Goal: Information Seeking & Learning: Check status

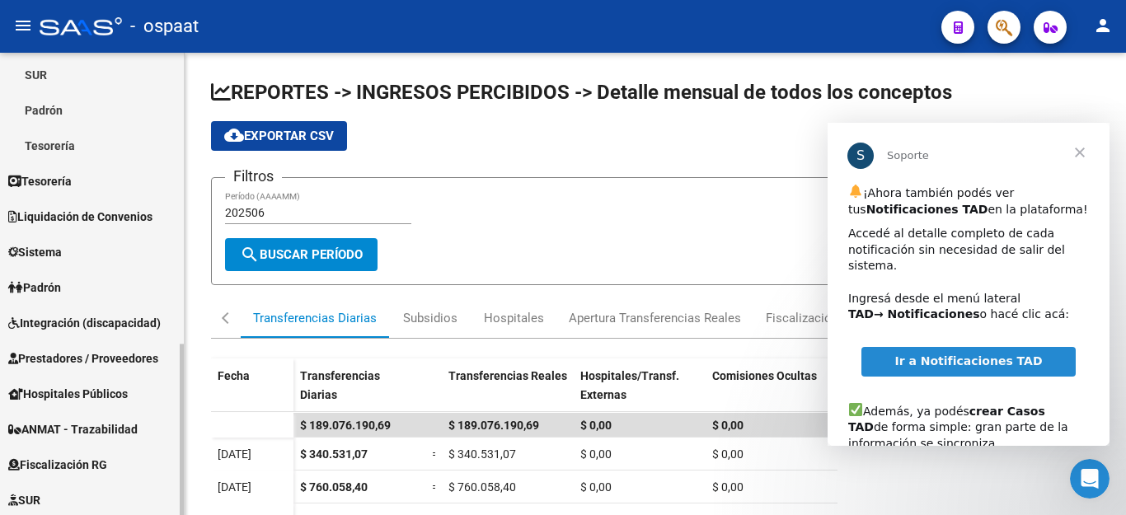
scroll to position [577, 0]
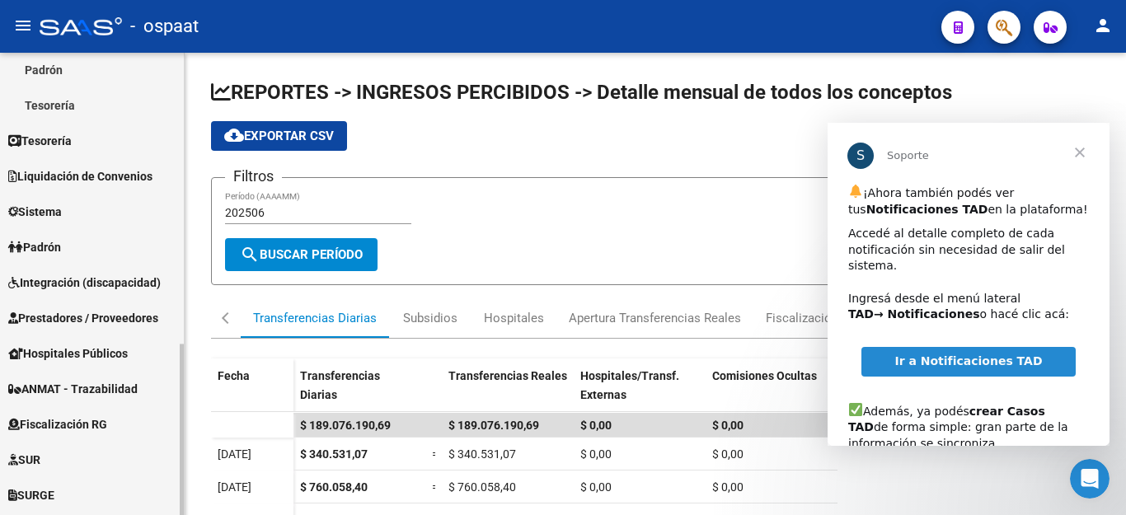
click at [79, 247] on link "Padrón" at bounding box center [92, 246] width 184 height 35
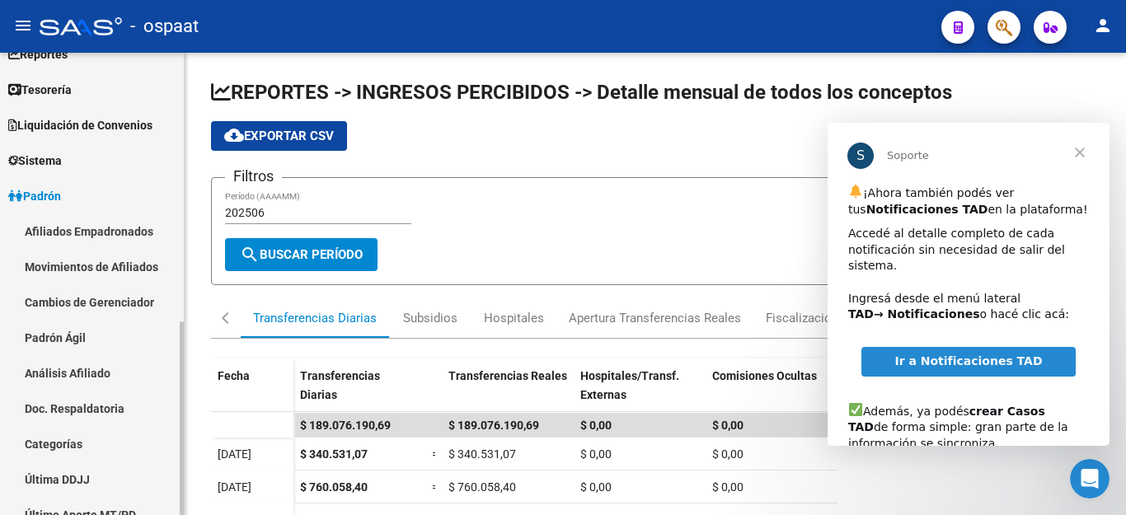
scroll to position [66, 0]
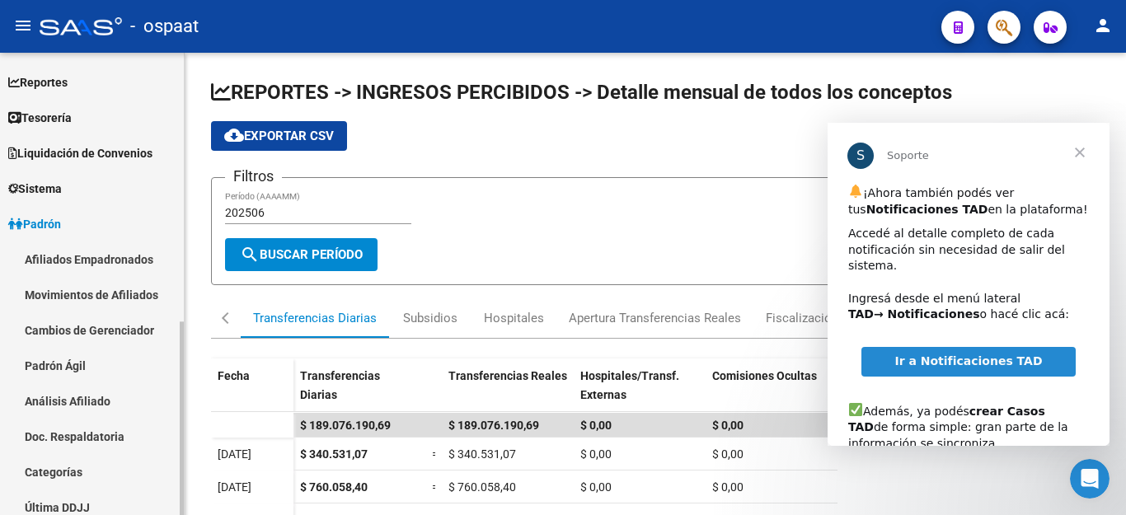
click at [101, 255] on link "Afiliados Empadronados" at bounding box center [92, 259] width 184 height 35
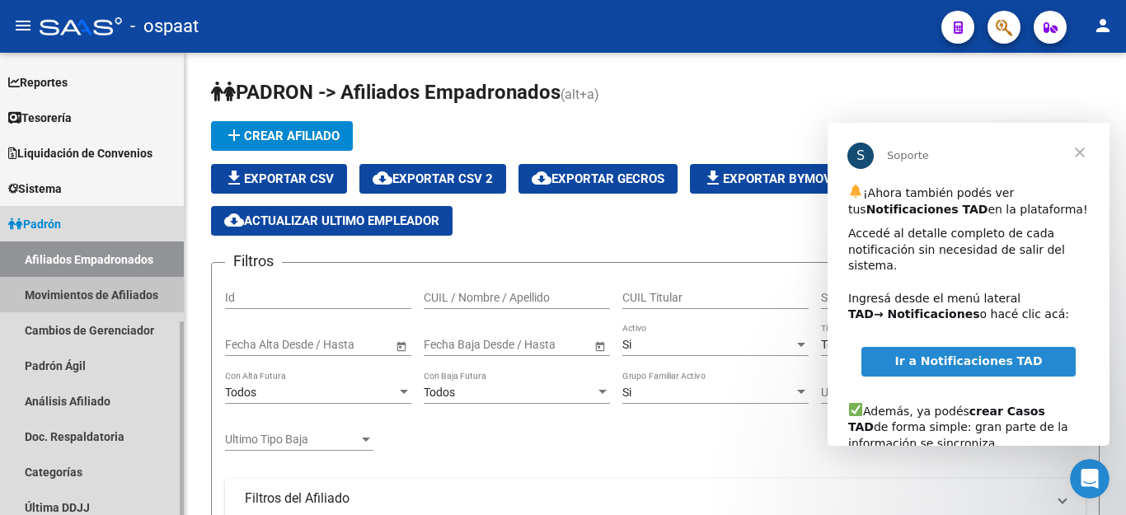
click at [82, 297] on link "Movimientos de Afiliados" at bounding box center [92, 294] width 184 height 35
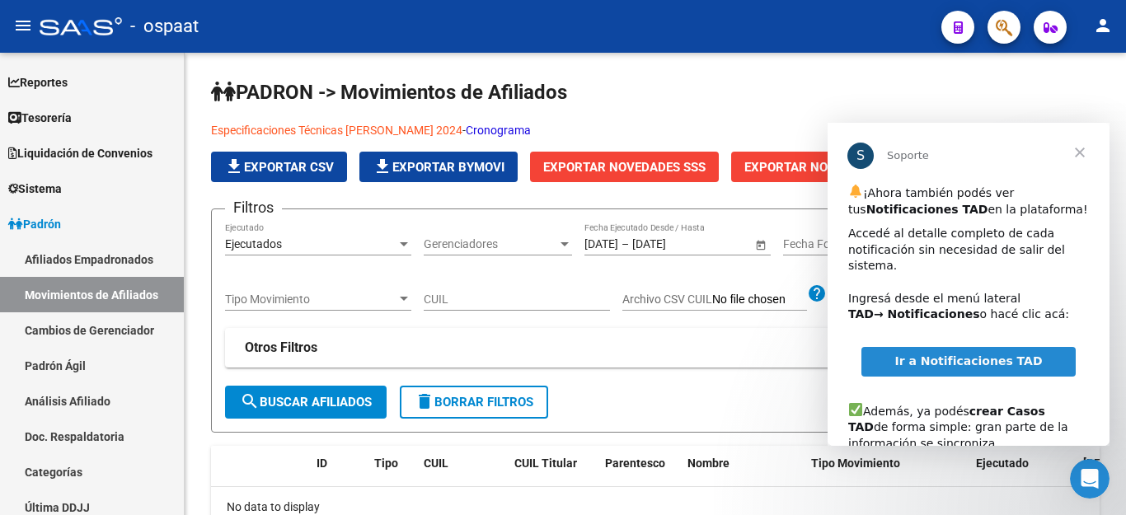
click at [1084, 155] on span "Cerrar" at bounding box center [1079, 152] width 59 height 59
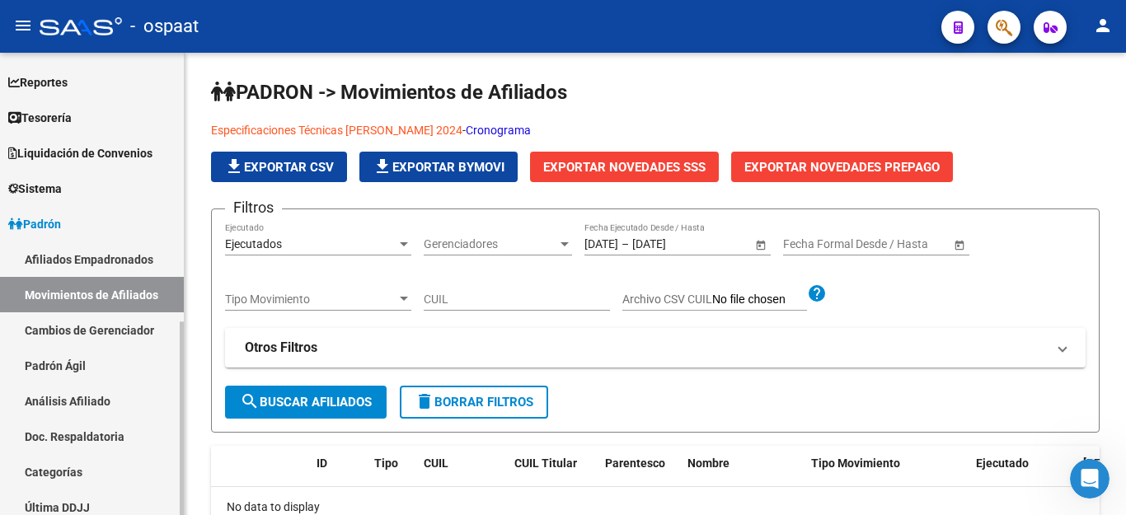
click at [111, 331] on link "Cambios de Gerenciador" at bounding box center [92, 329] width 184 height 35
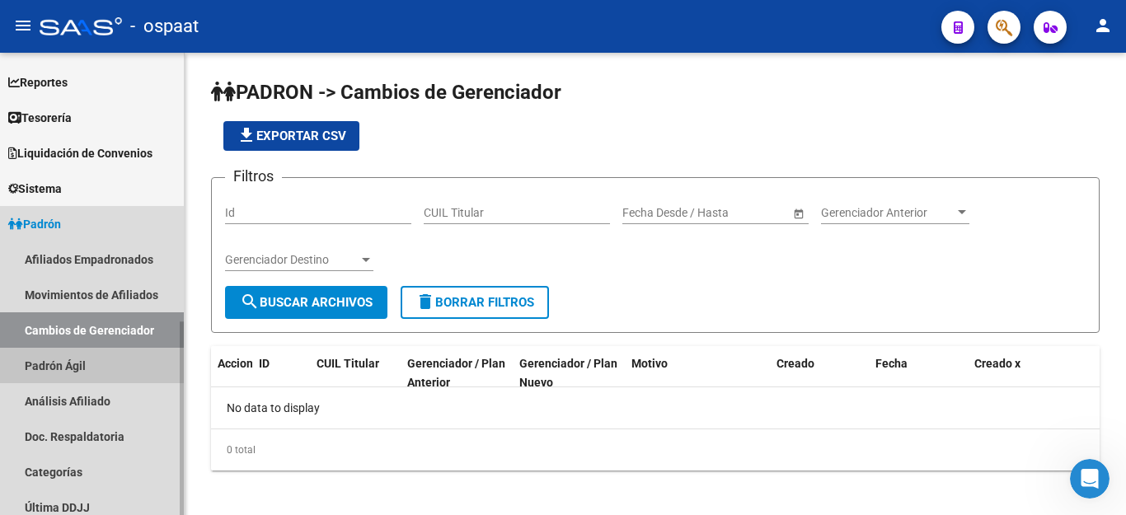
click at [80, 374] on link "Padrón Ágil" at bounding box center [92, 365] width 184 height 35
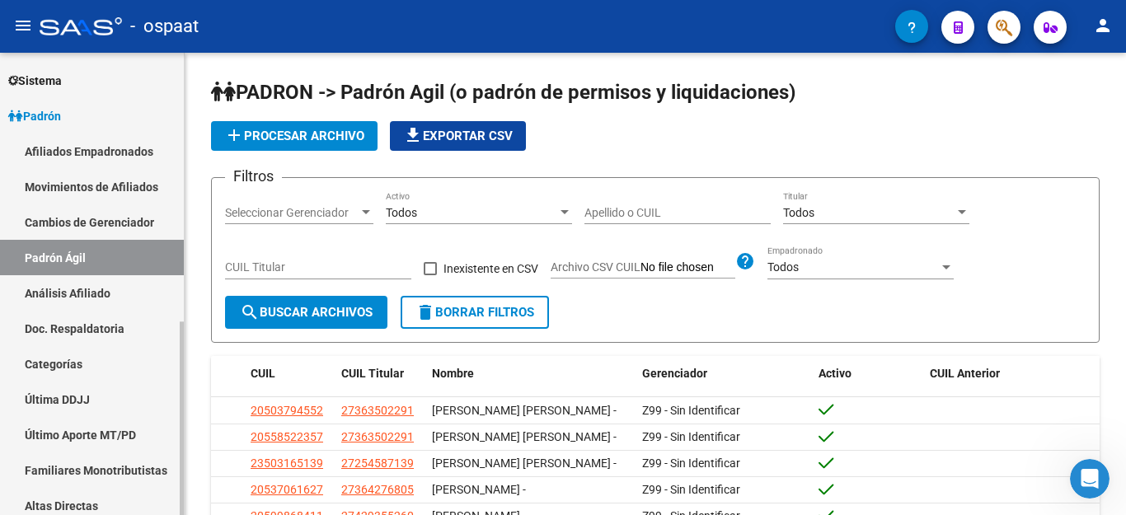
scroll to position [231, 0]
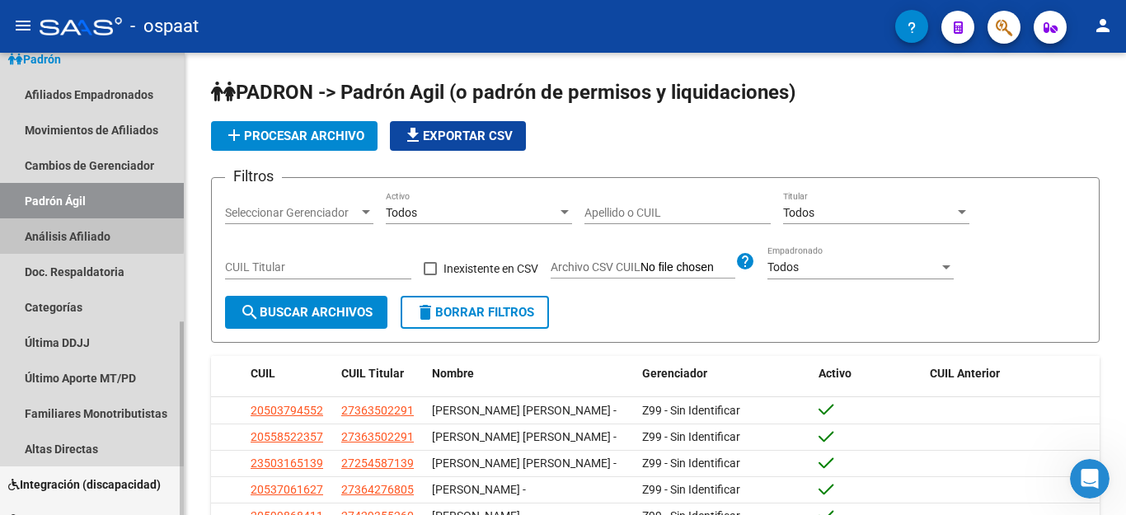
click at [75, 233] on link "Análisis Afiliado" at bounding box center [92, 235] width 184 height 35
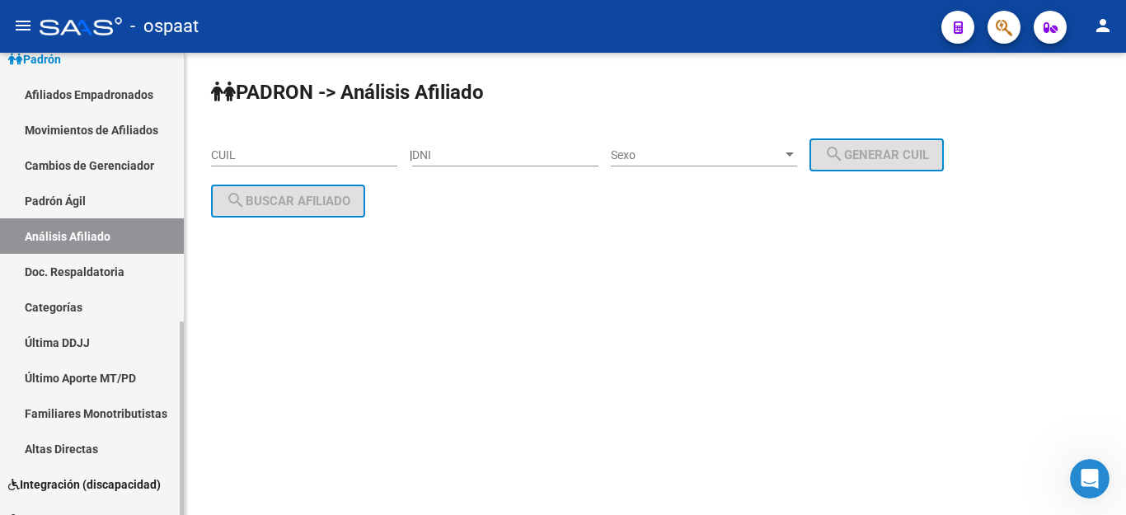
click at [90, 275] on link "Doc. Respaldatoria" at bounding box center [92, 271] width 184 height 35
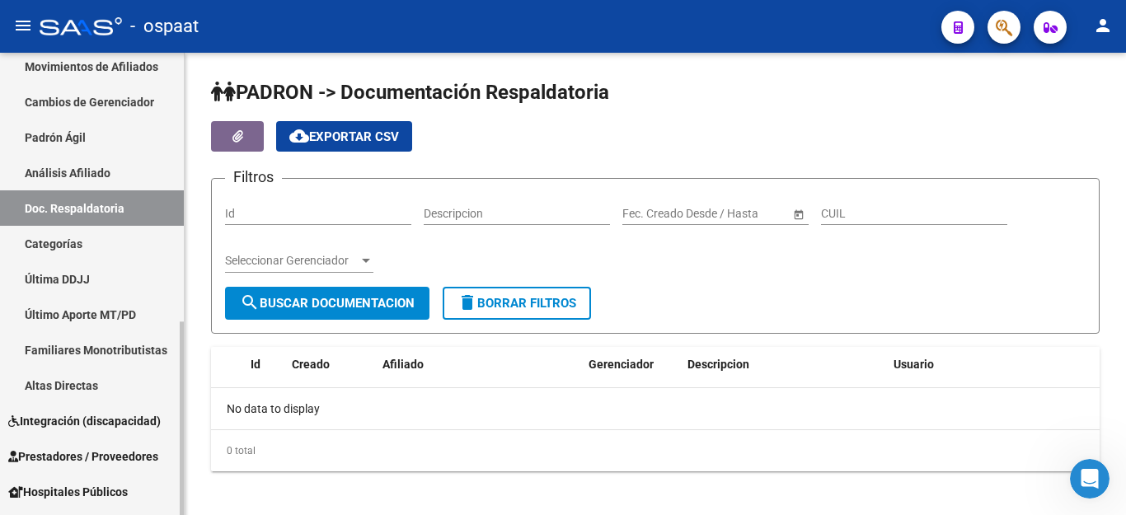
scroll to position [313, 0]
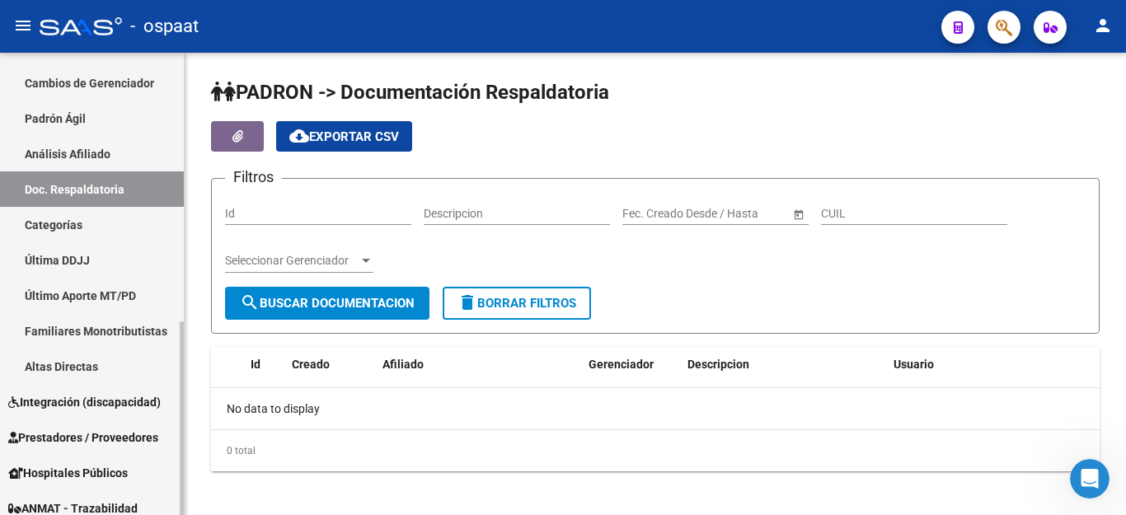
click at [86, 230] on link "Categorías" at bounding box center [92, 224] width 184 height 35
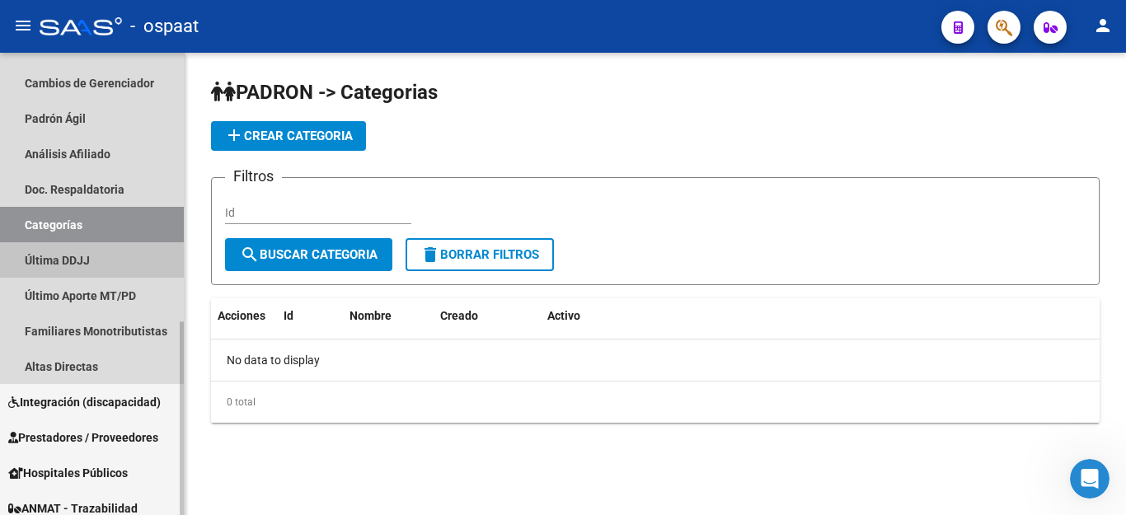
click at [79, 268] on link "Última DDJJ" at bounding box center [92, 259] width 184 height 35
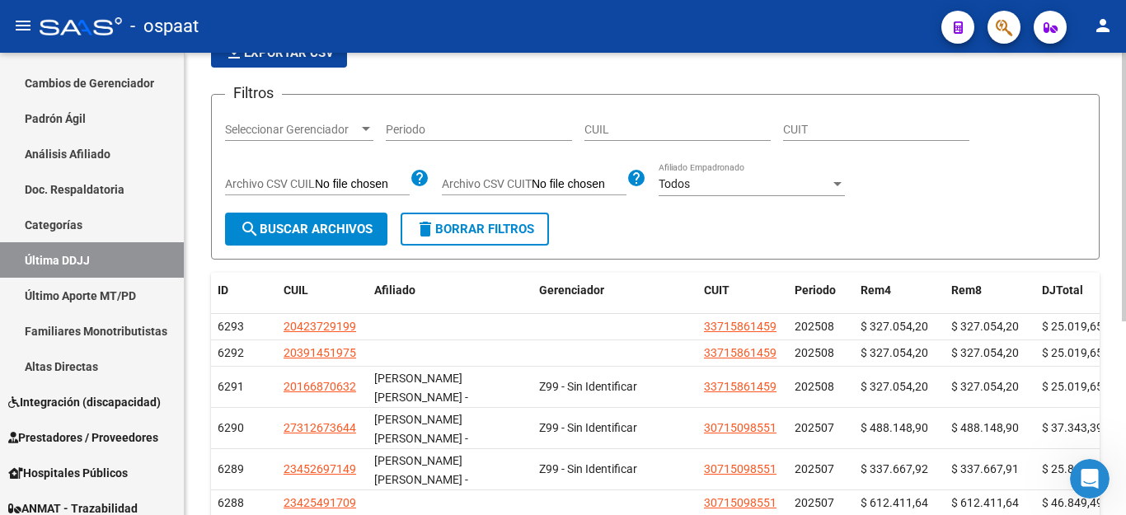
scroll to position [165, 0]
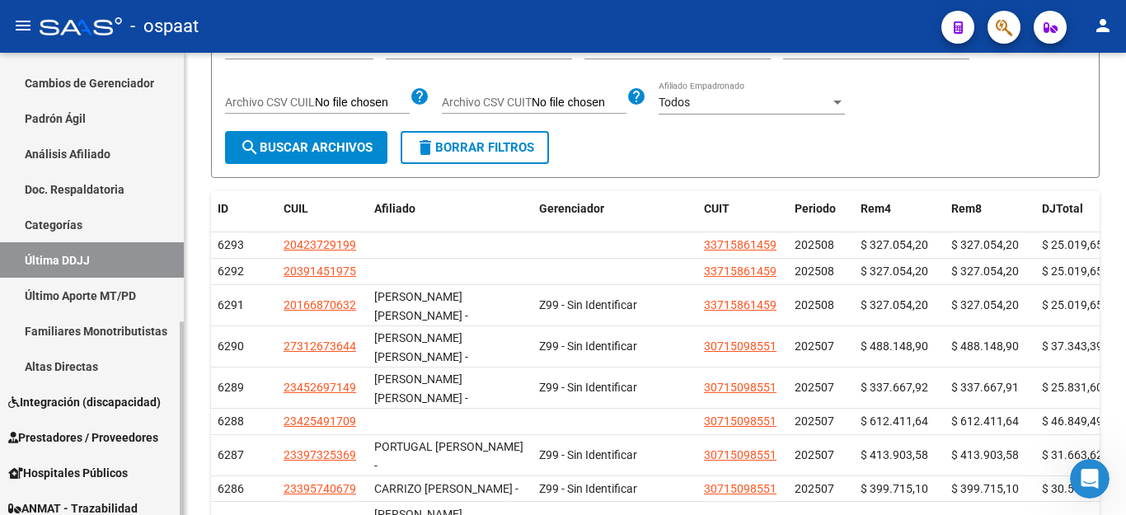
click at [85, 291] on link "Último Aporte MT/PD" at bounding box center [92, 295] width 184 height 35
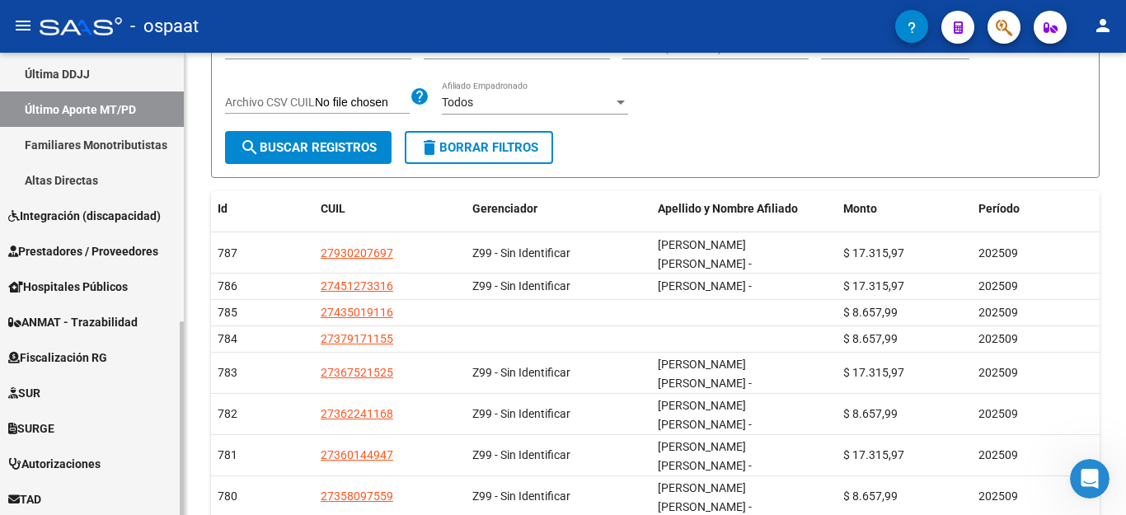
scroll to position [478, 0]
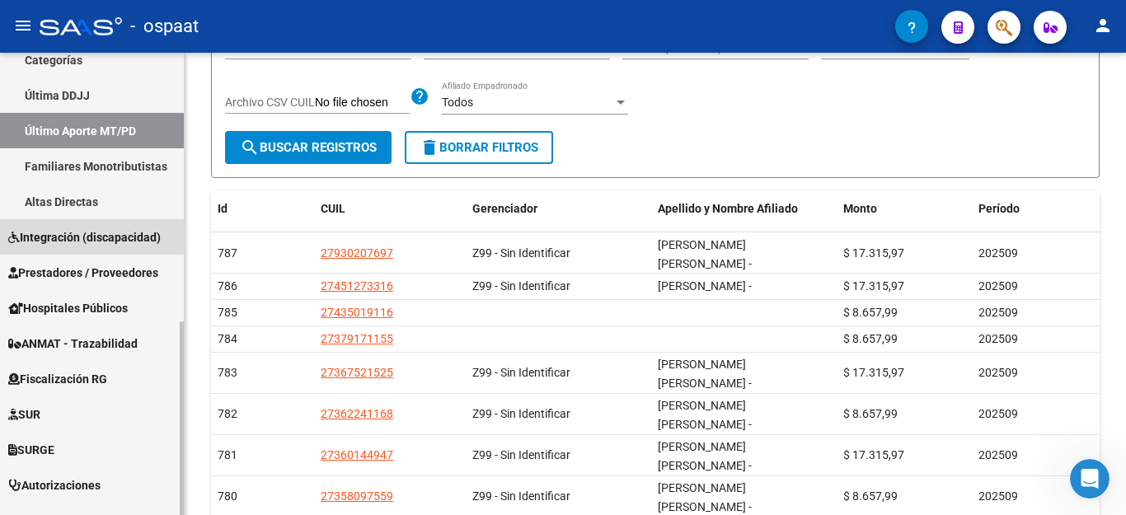
click at [73, 234] on span "Integración (discapacidad)" at bounding box center [84, 237] width 153 height 18
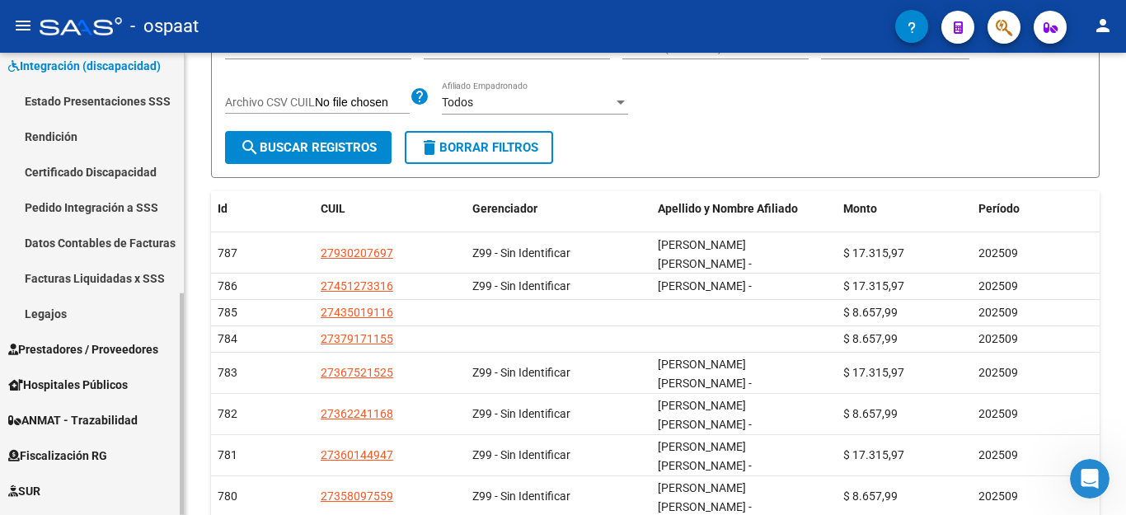
scroll to position [231, 0]
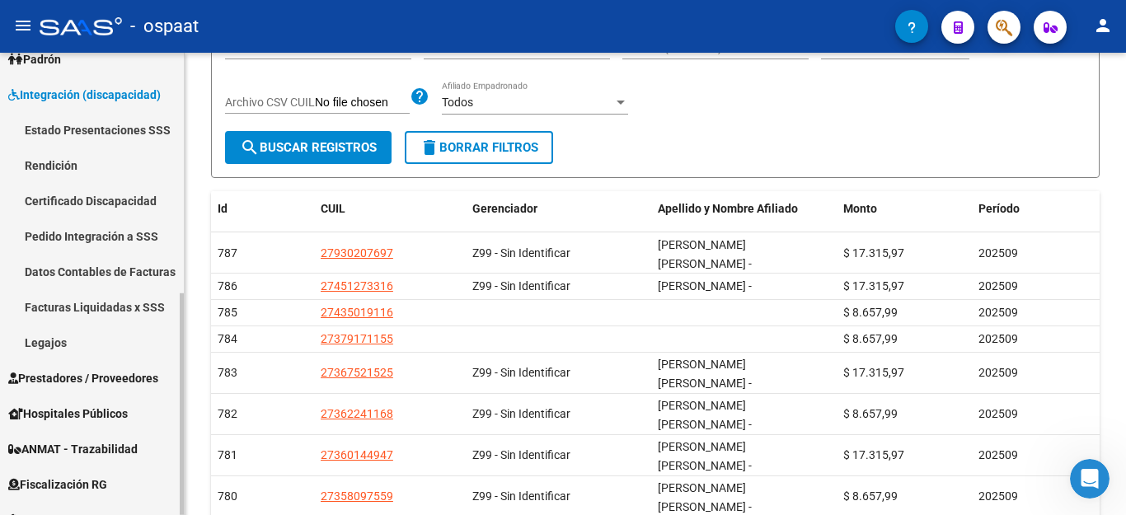
click at [90, 126] on link "Estado Presentaciones SSS" at bounding box center [92, 129] width 184 height 35
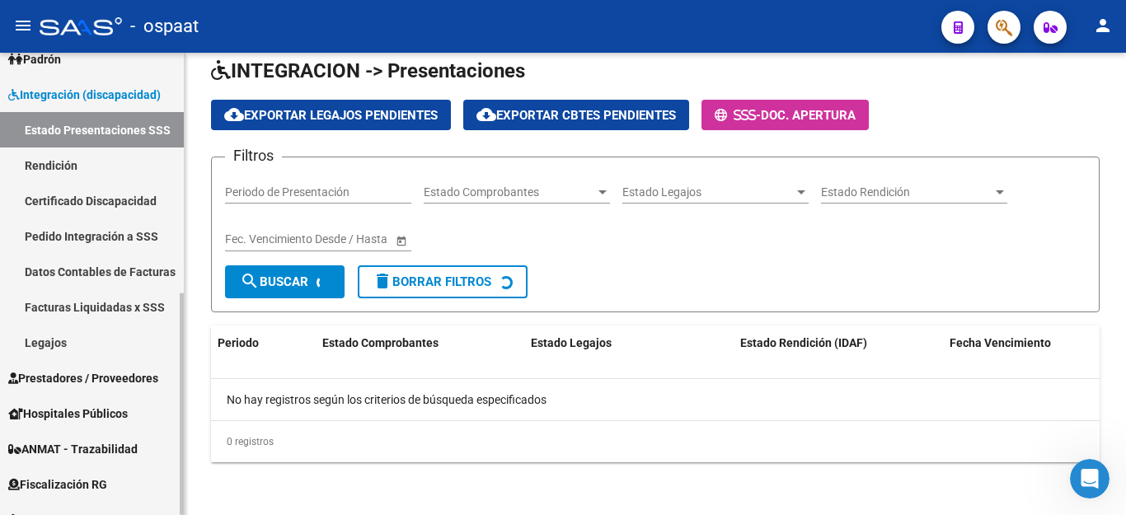
scroll to position [21, 0]
click at [79, 161] on link "Rendición" at bounding box center [92, 165] width 184 height 35
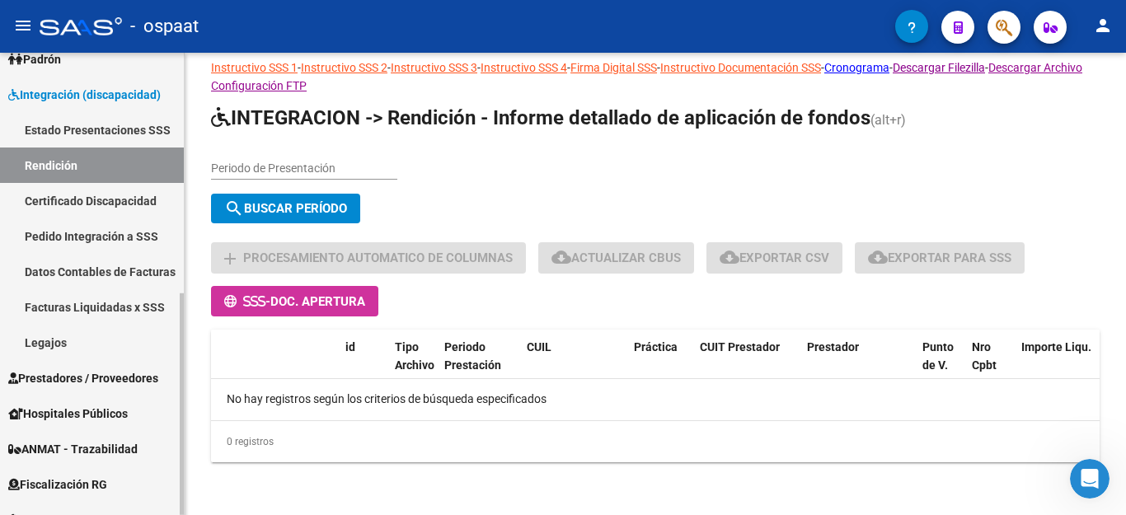
scroll to position [21, 0]
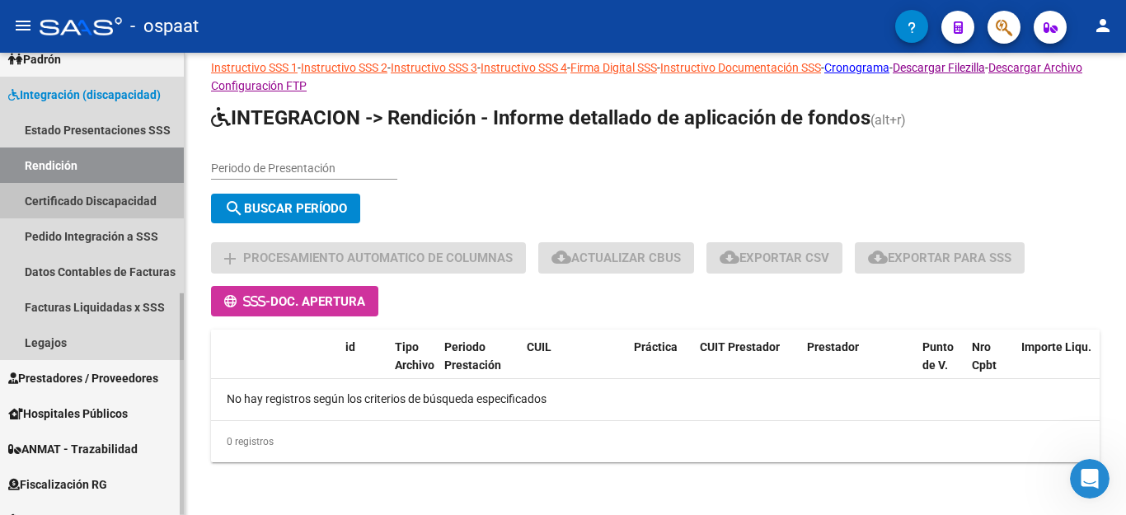
click at [80, 194] on link "Certificado Discapacidad" at bounding box center [92, 200] width 184 height 35
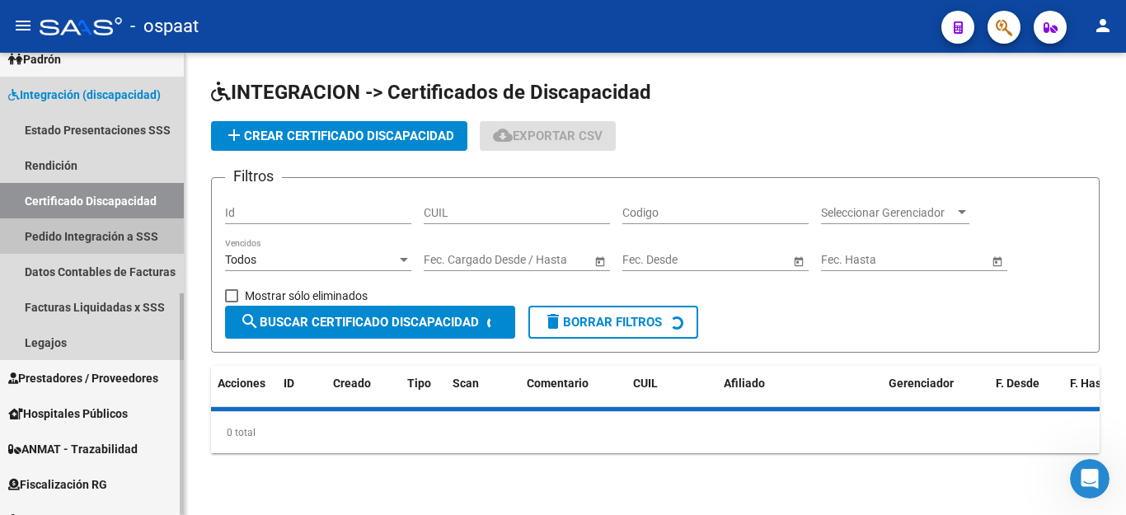
click at [81, 238] on link "Pedido Integración a SSS" at bounding box center [92, 235] width 184 height 35
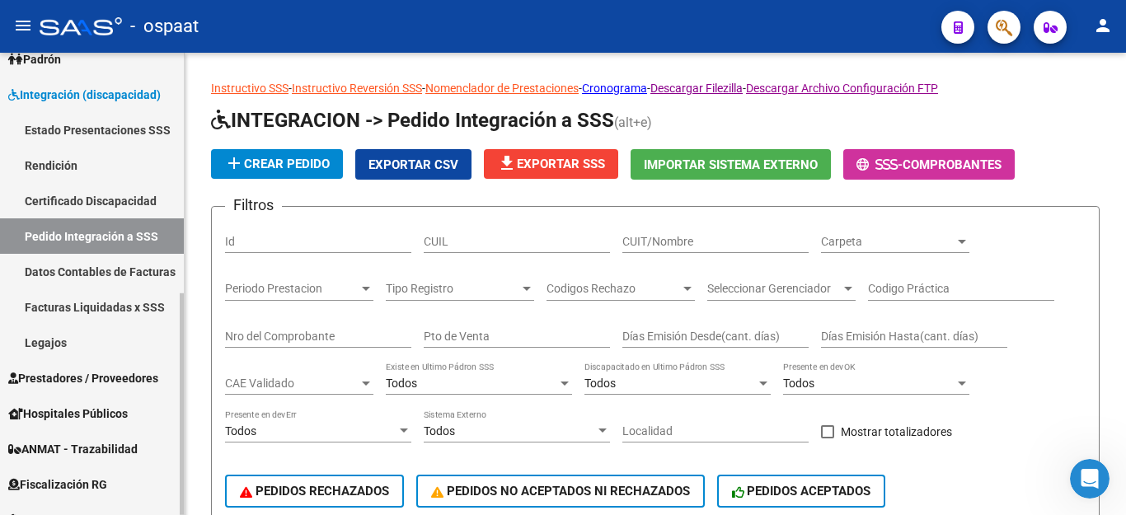
click at [82, 271] on link "Datos Contables de Facturas" at bounding box center [92, 271] width 184 height 35
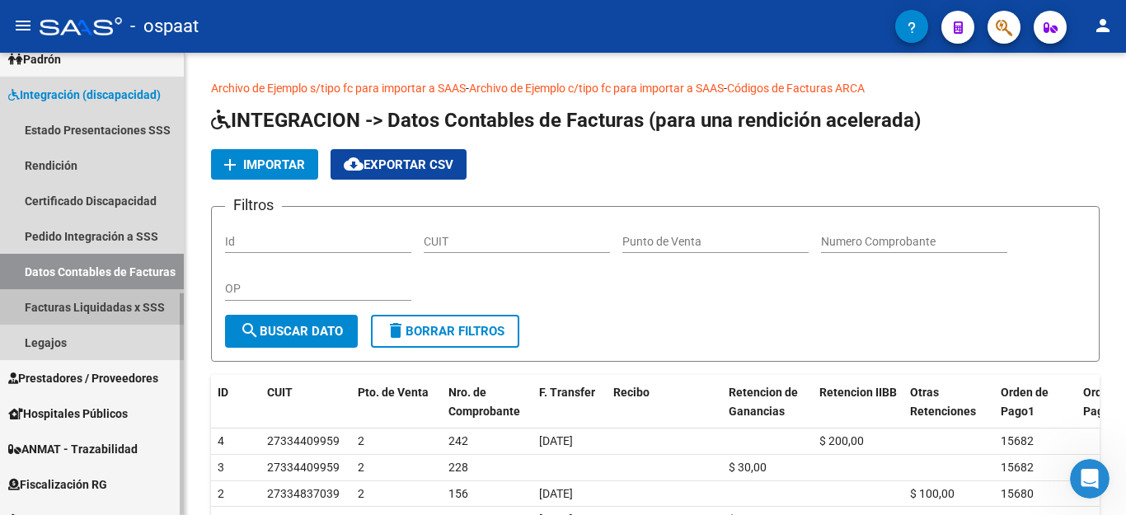
click at [90, 303] on link "Facturas Liquidadas x SSS" at bounding box center [92, 306] width 184 height 35
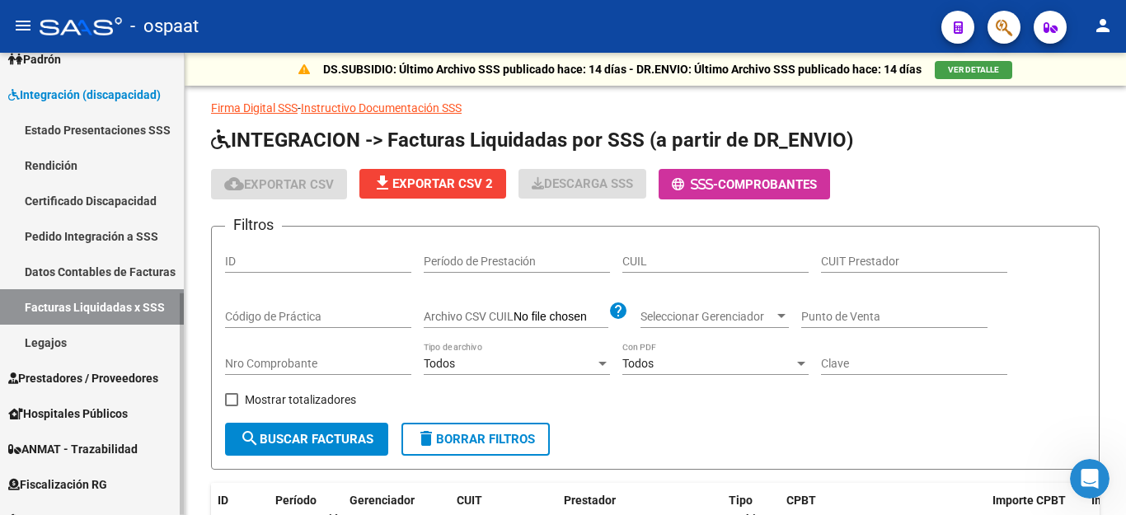
click at [61, 345] on link "Legajos" at bounding box center [92, 342] width 184 height 35
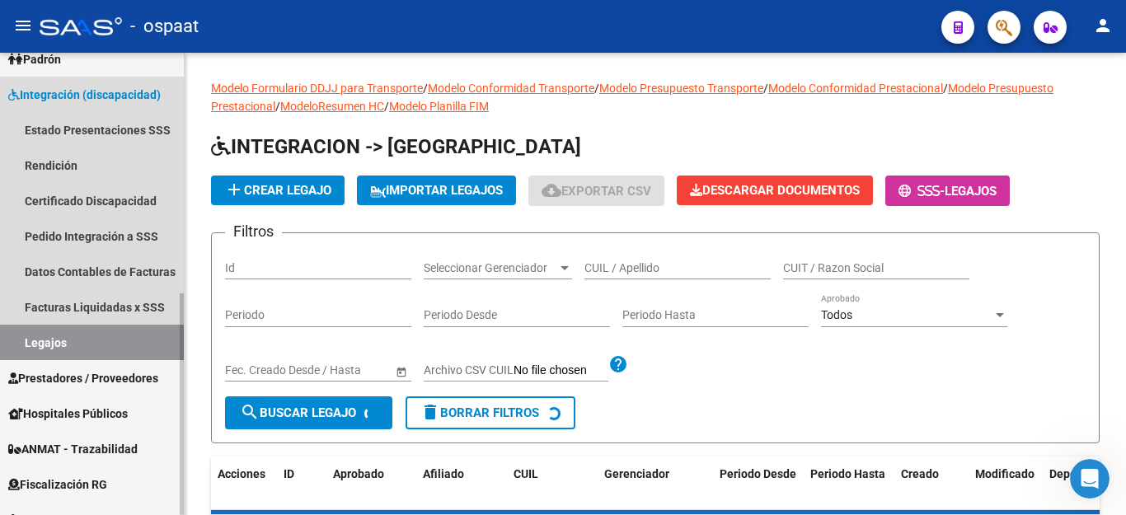
click at [50, 87] on span "Integración (discapacidad)" at bounding box center [84, 95] width 153 height 18
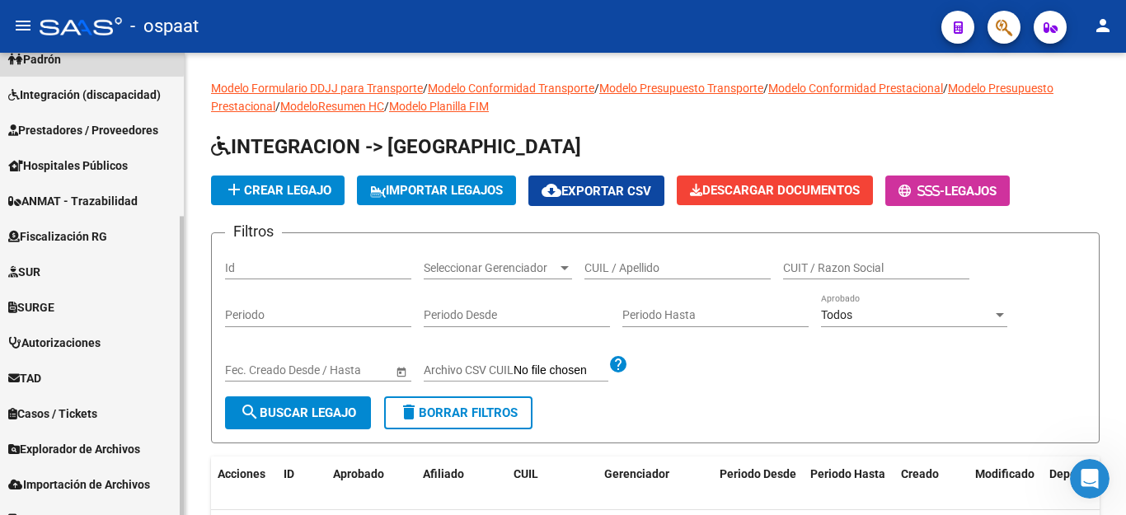
click at [71, 56] on link "Padrón" at bounding box center [92, 58] width 184 height 35
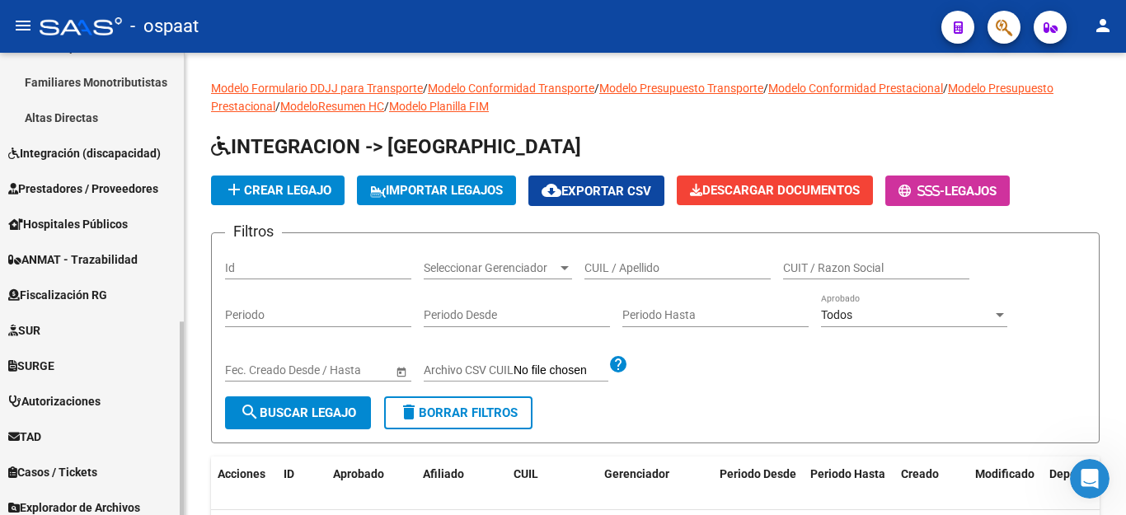
scroll to position [643, 0]
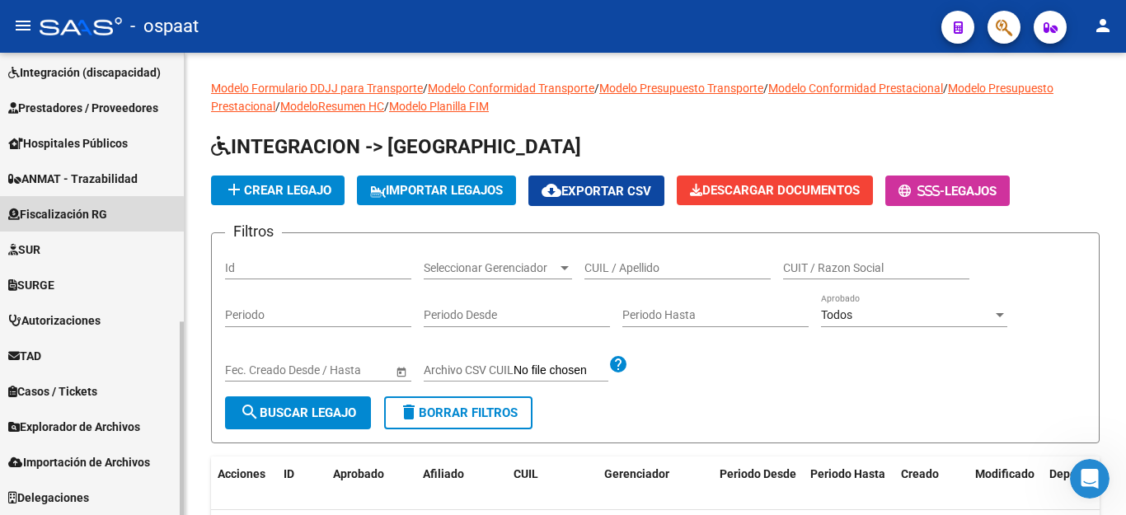
click at [86, 215] on span "Fiscalización RG" at bounding box center [57, 214] width 99 height 18
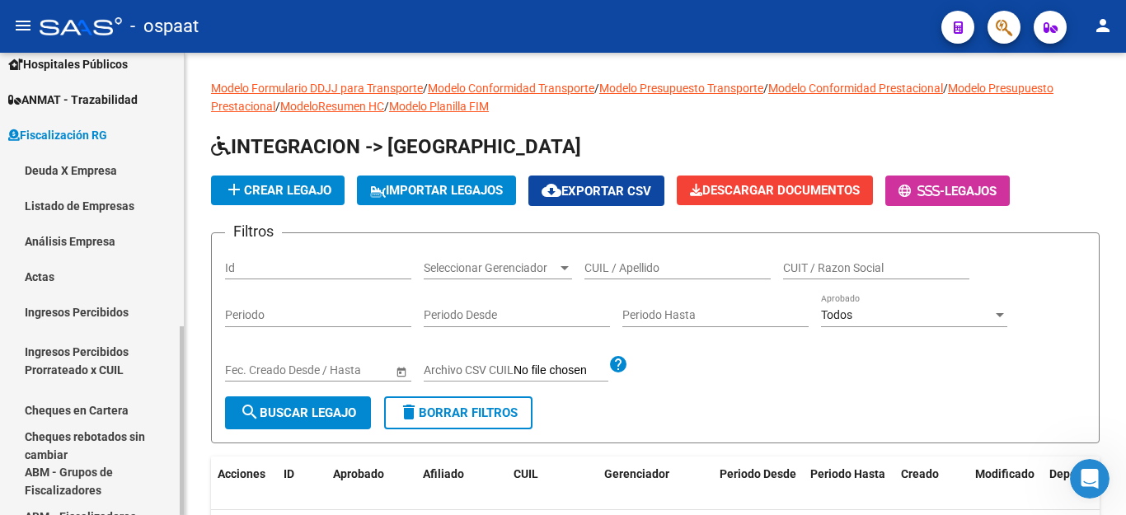
scroll to position [313, 0]
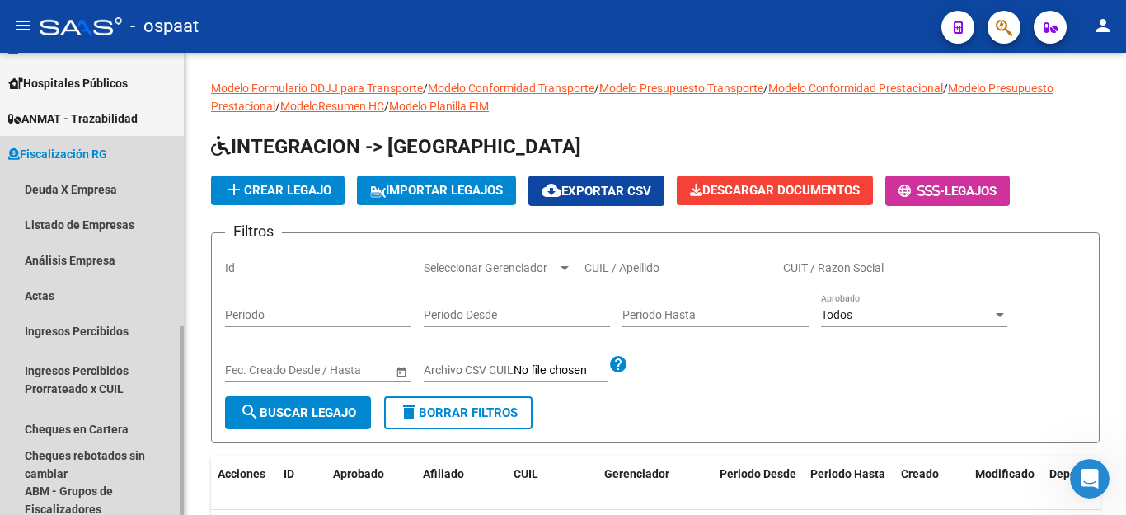
click at [95, 154] on span "Fiscalización RG" at bounding box center [57, 154] width 99 height 18
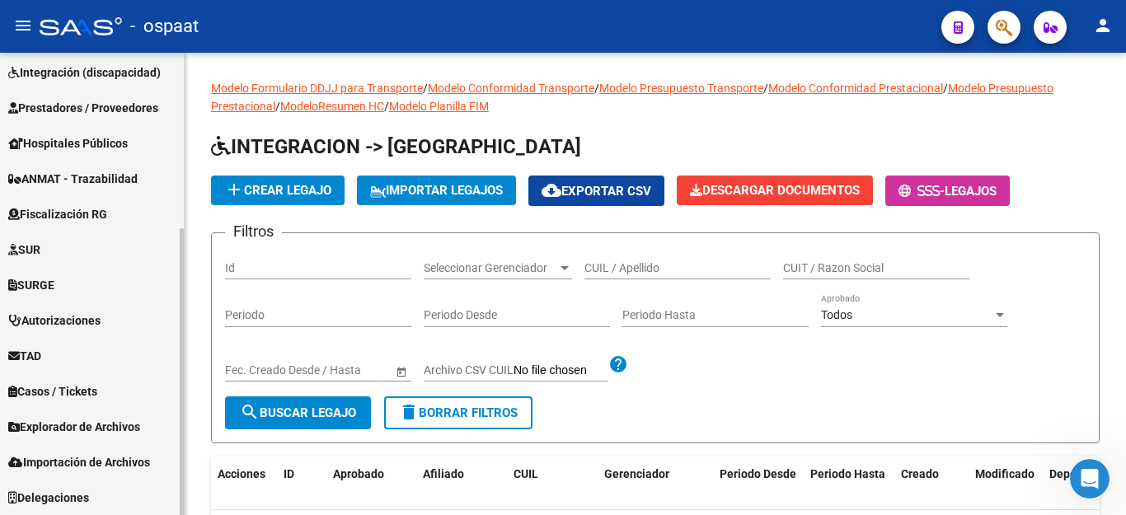
scroll to position [253, 0]
click at [77, 254] on link "SUR" at bounding box center [92, 249] width 184 height 35
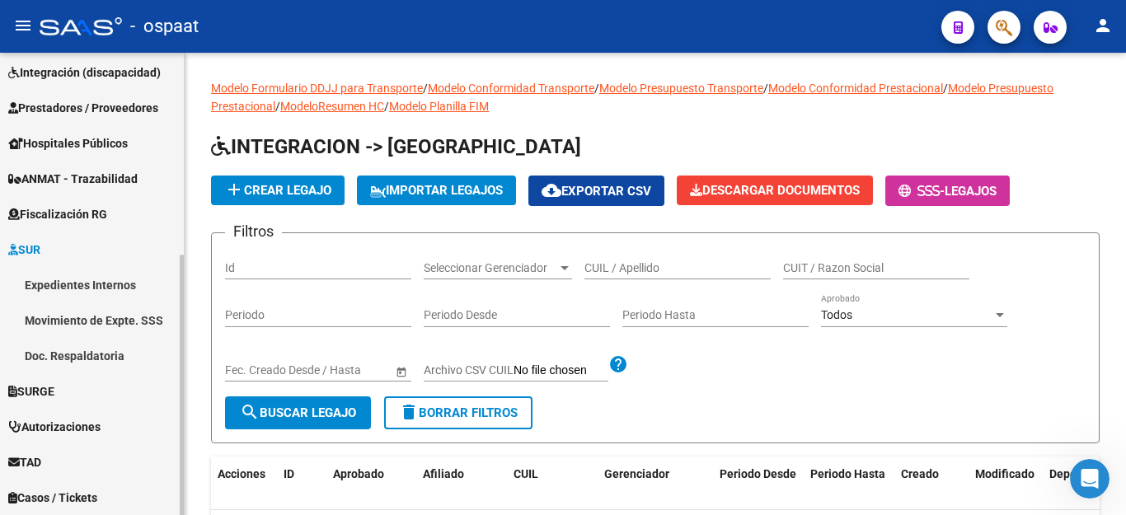
click at [77, 254] on link "SUR" at bounding box center [92, 249] width 184 height 35
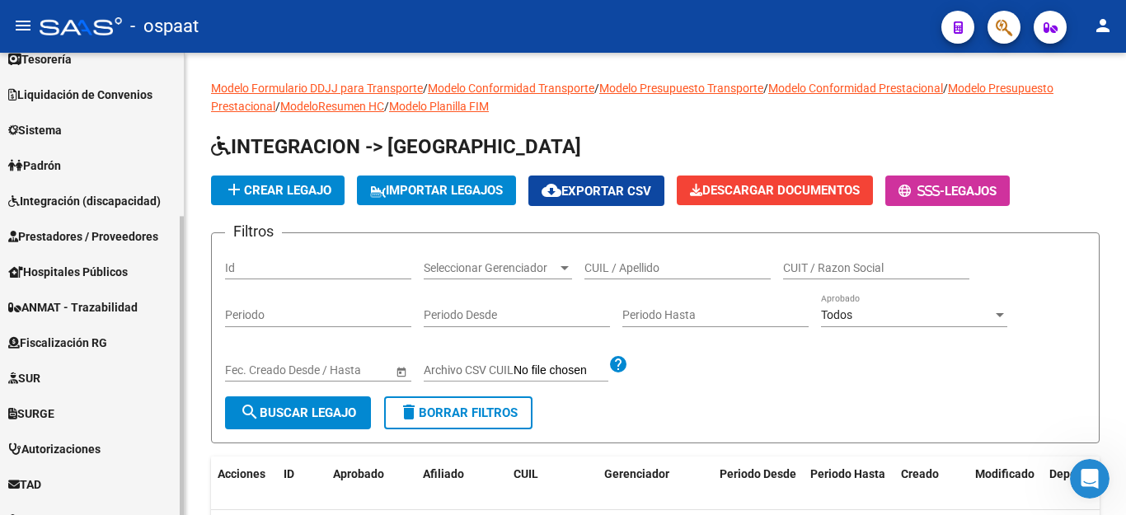
scroll to position [165, 0]
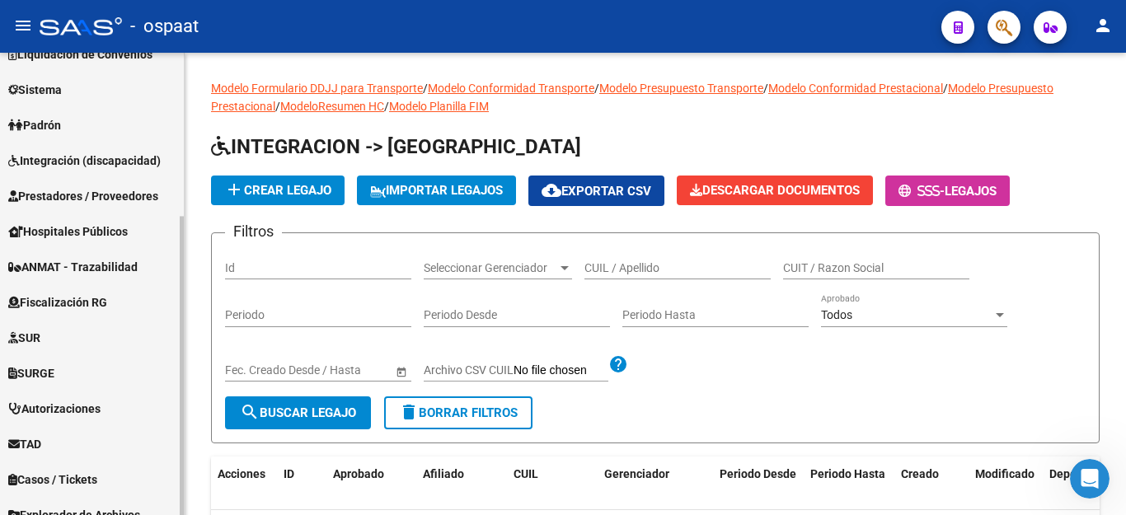
click at [99, 120] on link "Padrón" at bounding box center [92, 124] width 184 height 35
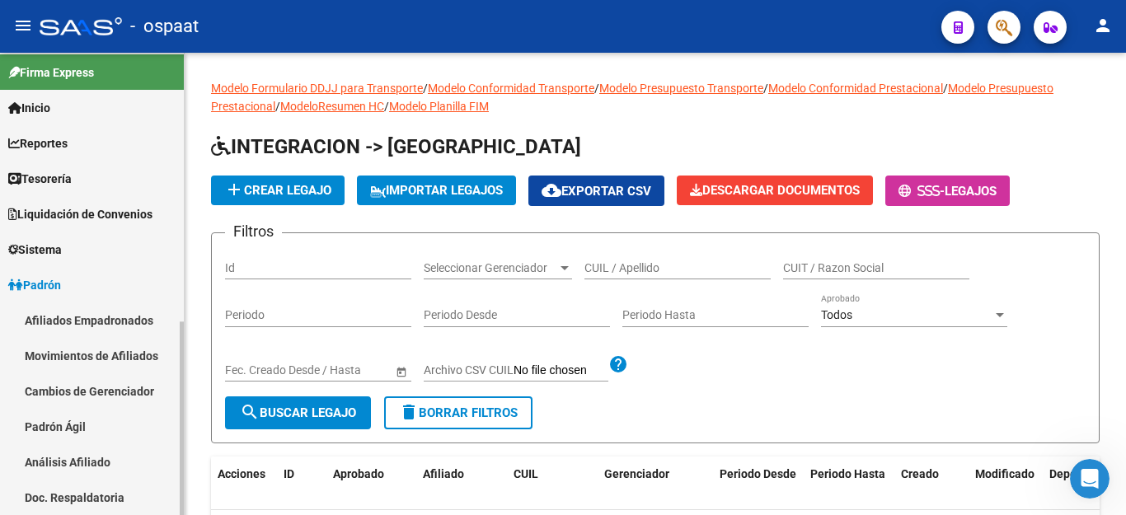
scroll to position [0, 0]
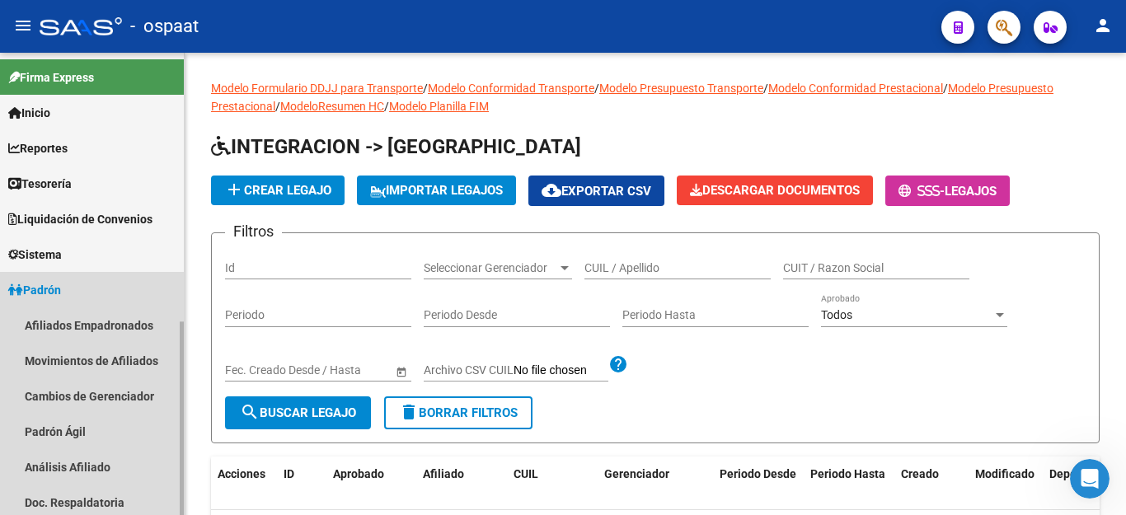
click at [59, 277] on link "Padrón" at bounding box center [92, 289] width 184 height 35
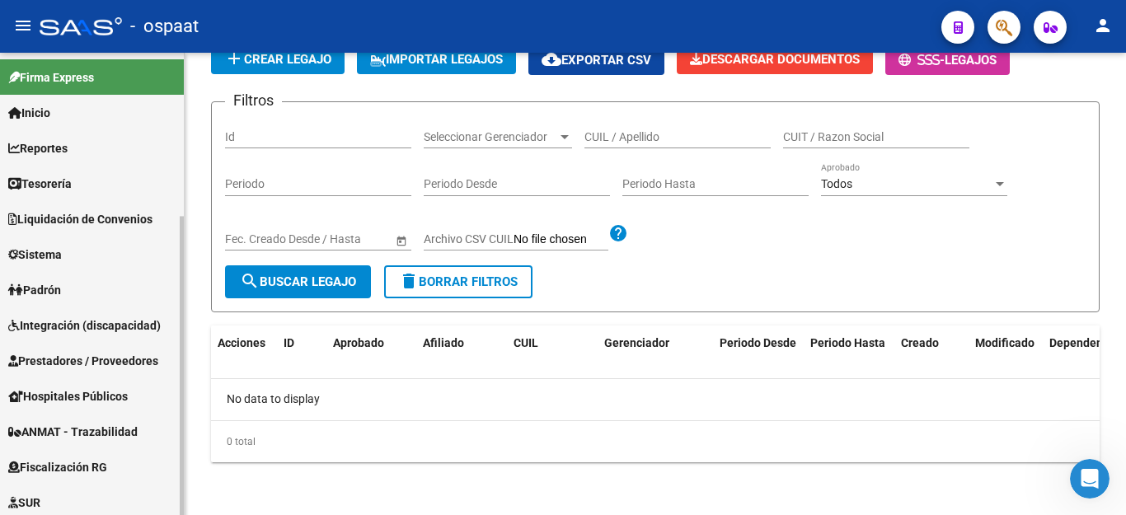
click at [173, 169] on div "Firma Express Inicio Calendario SSS Instructivos Contacto OS Reportes Tablero d…" at bounding box center [94, 411] width 188 height 716
click at [35, 284] on span "Padrón" at bounding box center [34, 290] width 53 height 18
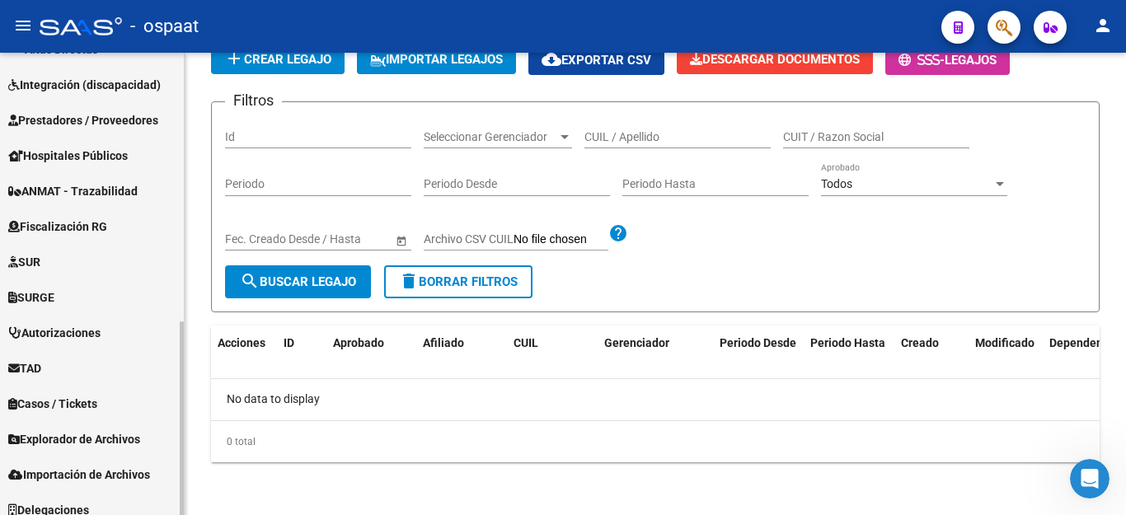
scroll to position [643, 0]
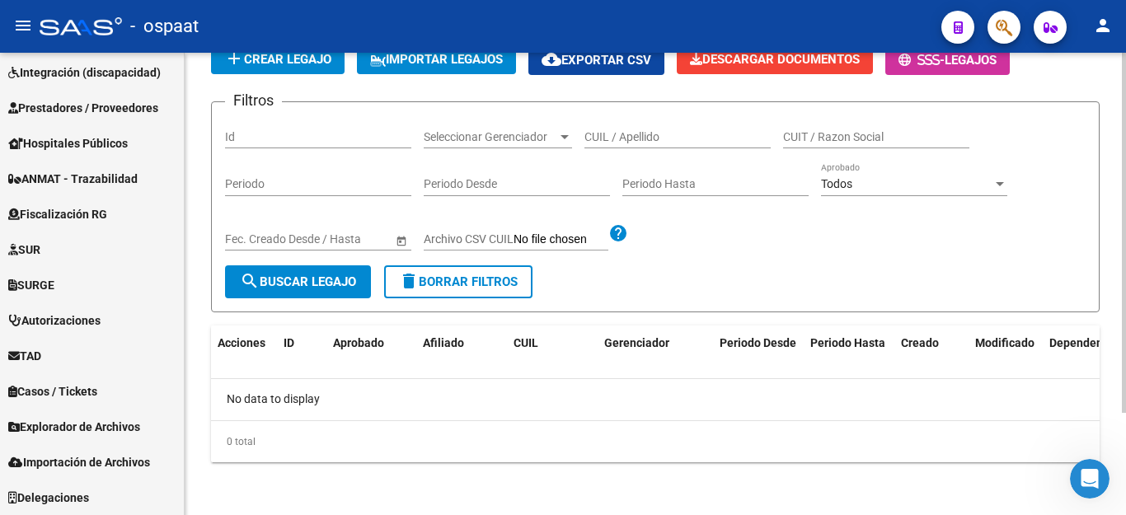
click at [1121, 160] on div "Modelo Formulario DDJJ para Transporte / Modelo Conformidad Transporte / Modelo…" at bounding box center [655, 219] width 941 height 594
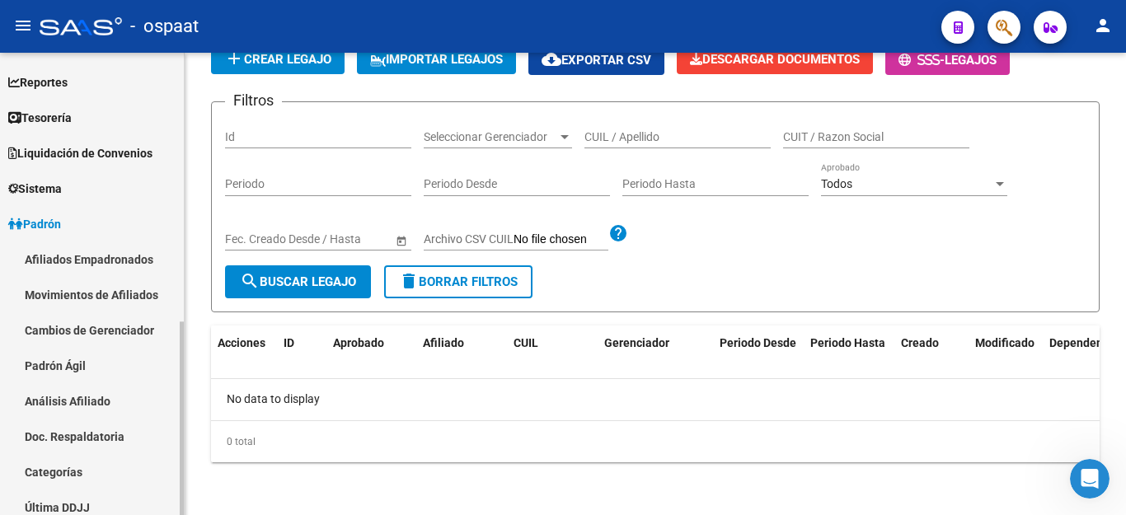
scroll to position [0, 0]
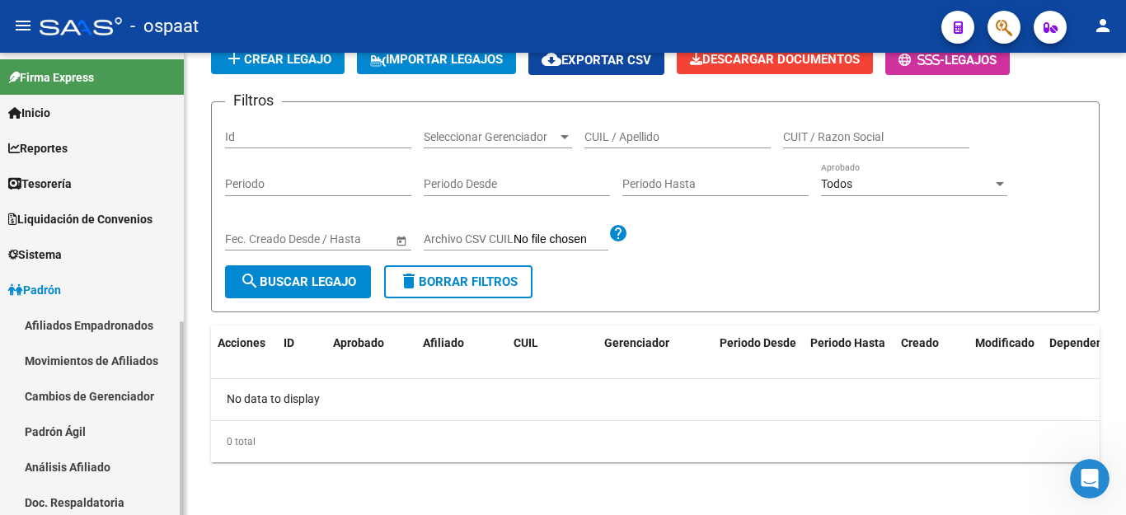
click at [50, 284] on span "Padrón" at bounding box center [34, 290] width 53 height 18
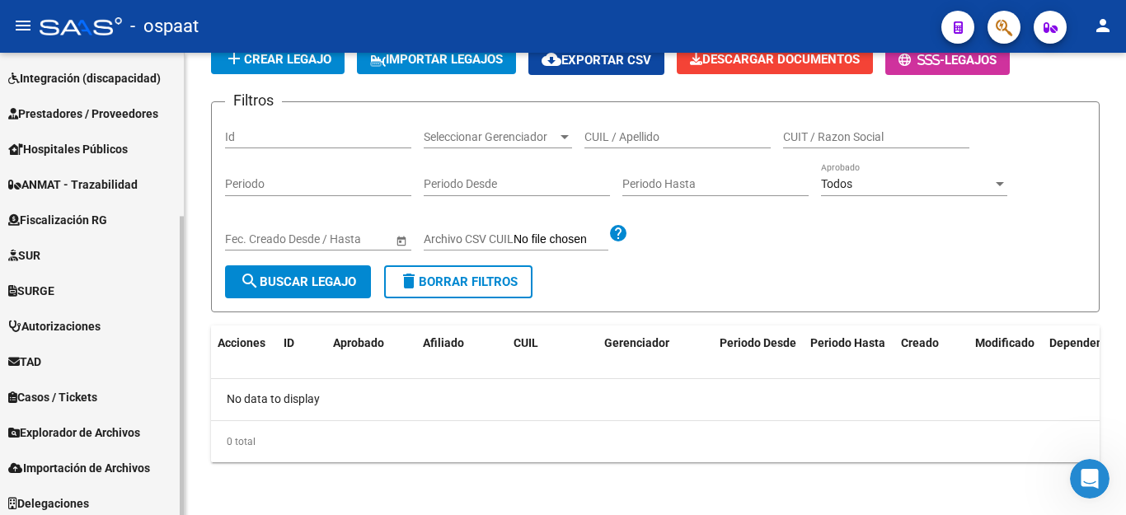
scroll to position [253, 0]
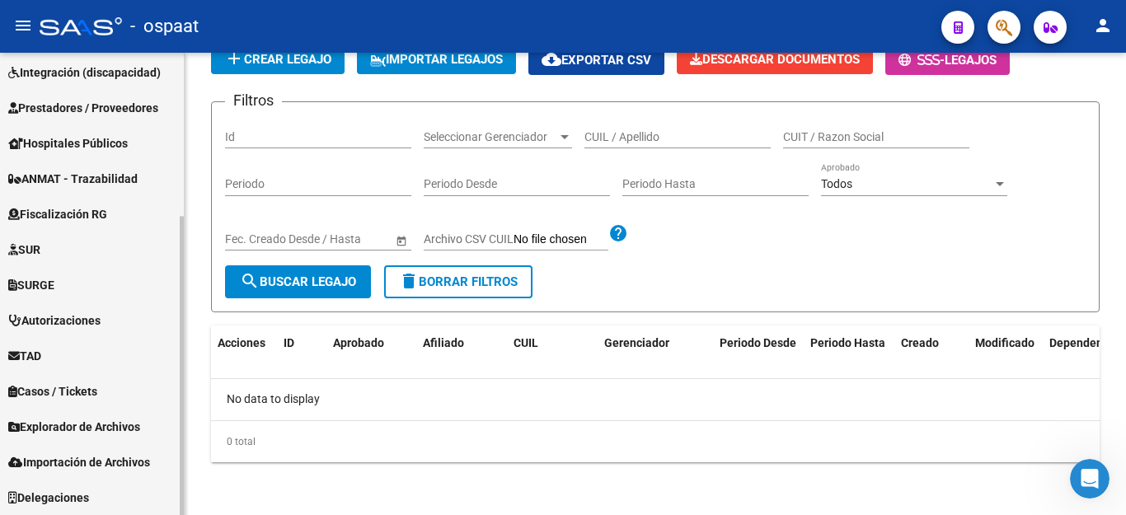
click at [55, 245] on link "SUR" at bounding box center [92, 249] width 184 height 35
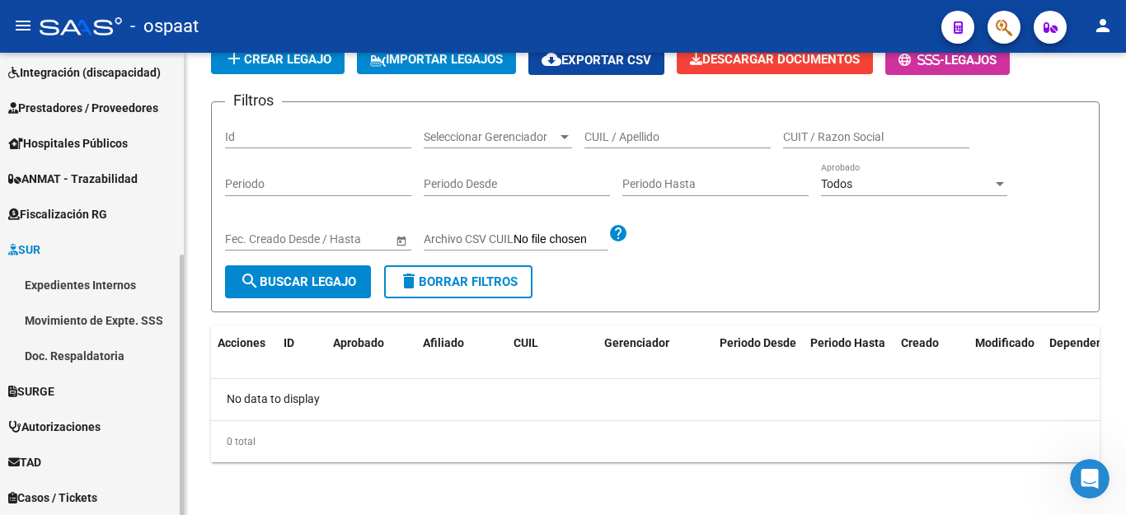
click at [55, 245] on link "SUR" at bounding box center [92, 249] width 184 height 35
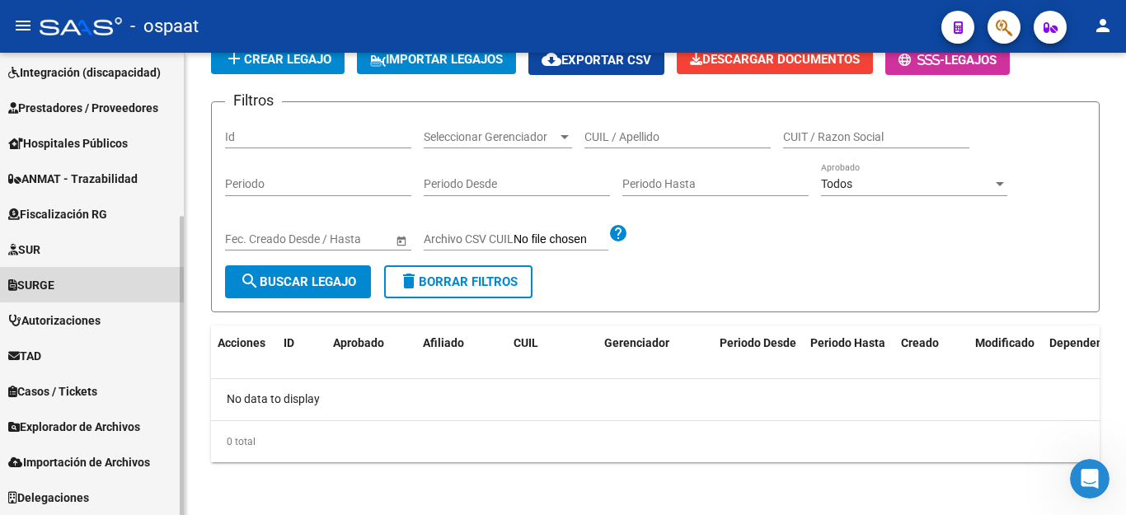
click at [54, 289] on span "SURGE" at bounding box center [31, 285] width 46 height 18
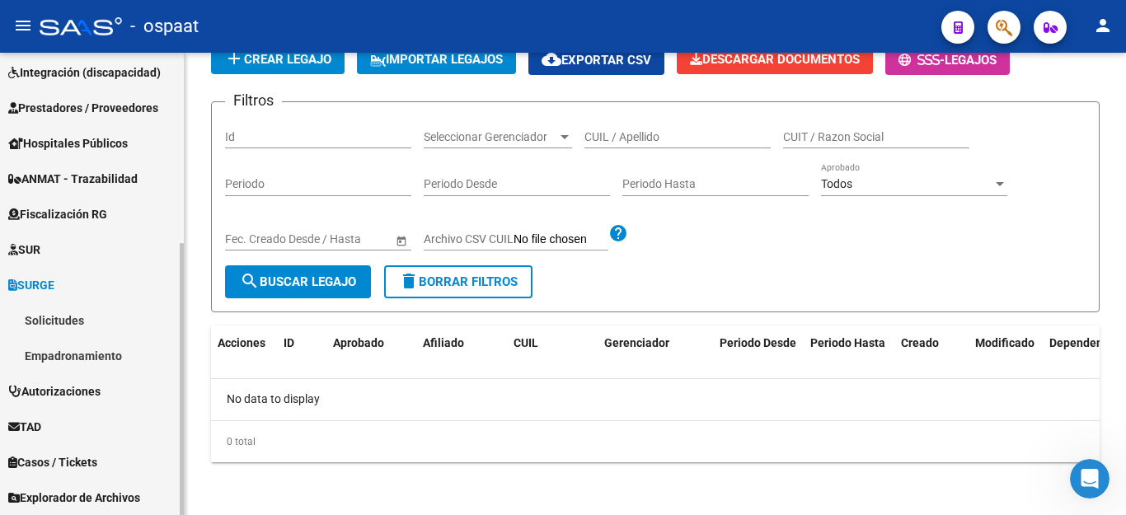
click at [54, 288] on span "SURGE" at bounding box center [31, 285] width 46 height 18
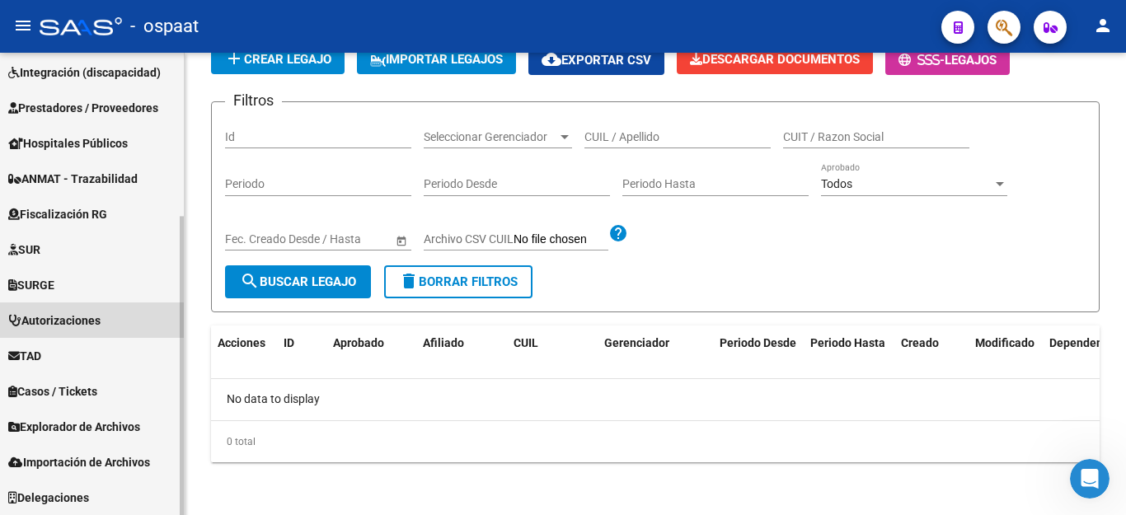
click at [65, 308] on link "Autorizaciones" at bounding box center [92, 320] width 184 height 35
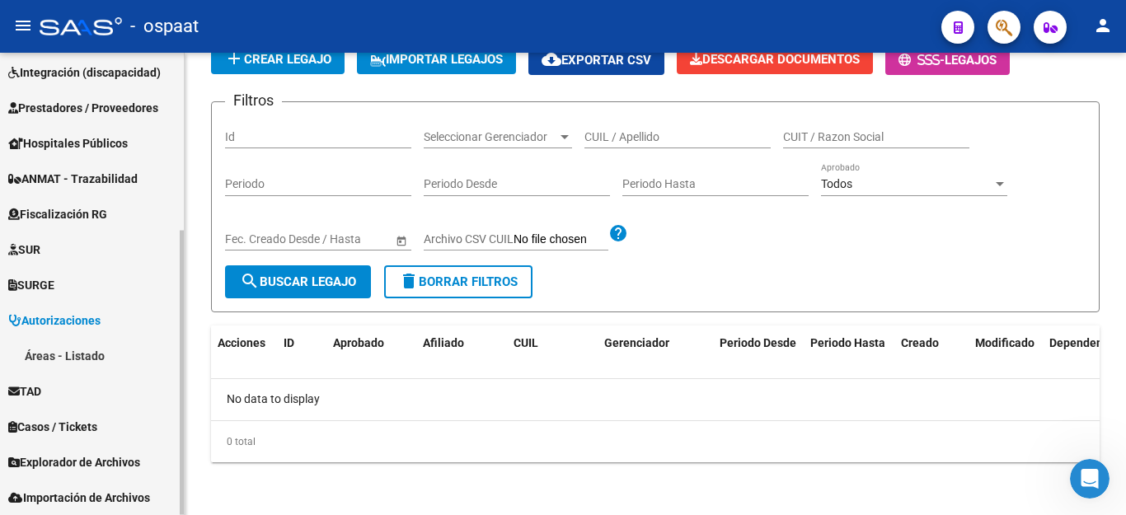
click at [65, 312] on span "Autorizaciones" at bounding box center [54, 321] width 92 height 18
click at [56, 362] on link "TAD" at bounding box center [92, 355] width 184 height 35
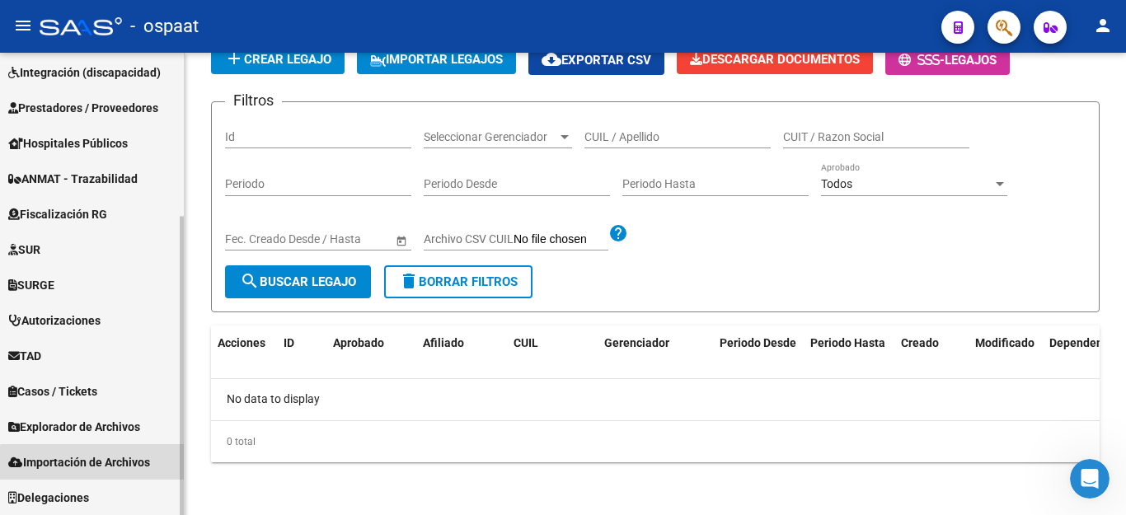
click at [123, 466] on span "Importación de Archivos" at bounding box center [79, 462] width 142 height 18
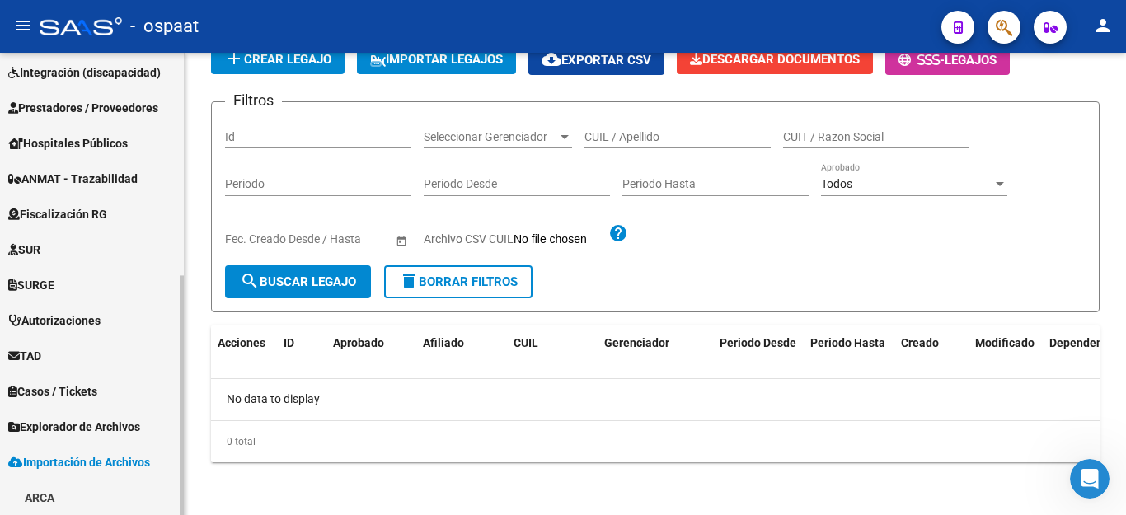
scroll to position [430, 0]
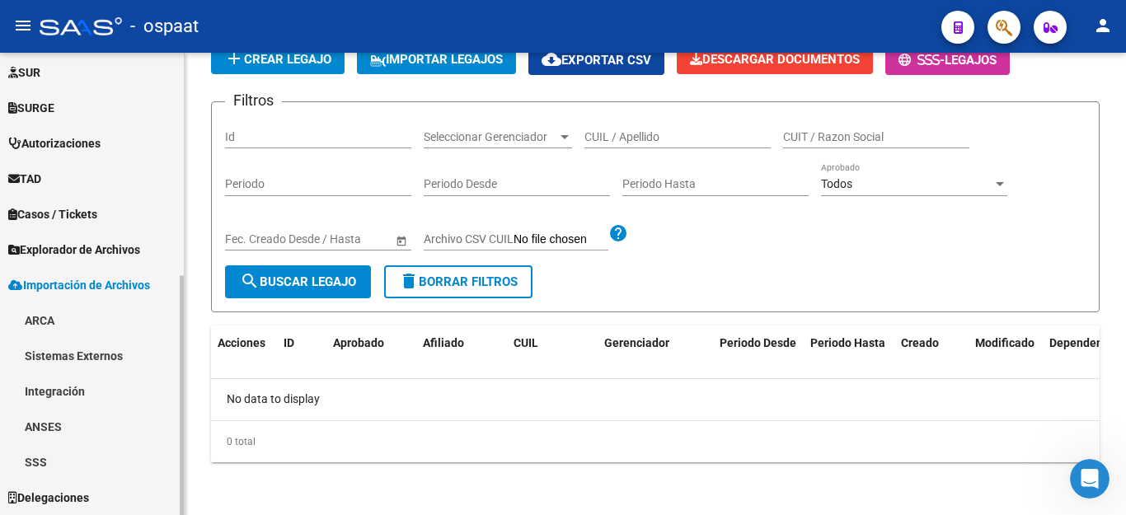
click at [108, 455] on link "SSS" at bounding box center [92, 461] width 184 height 35
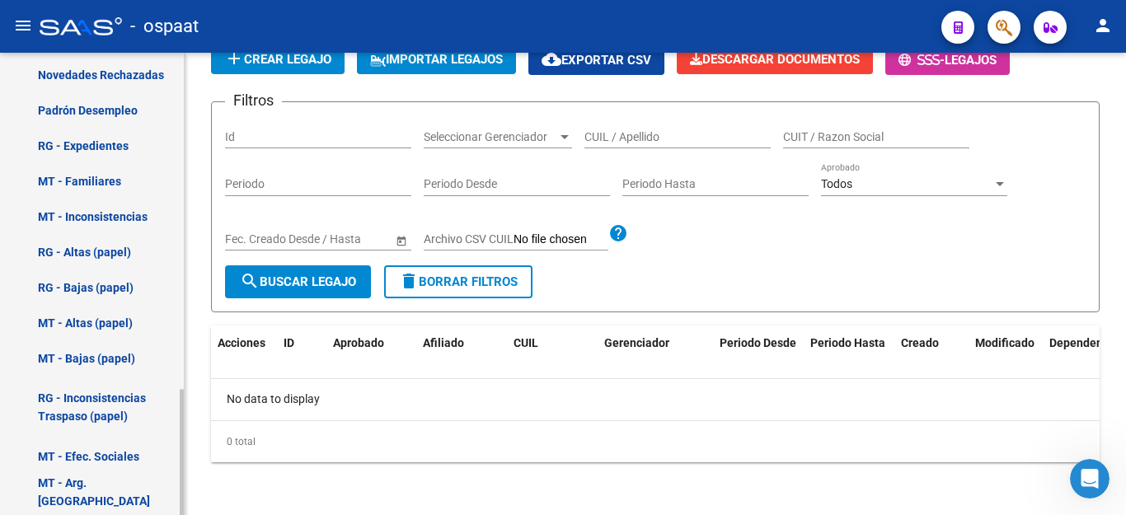
scroll to position [1237, 0]
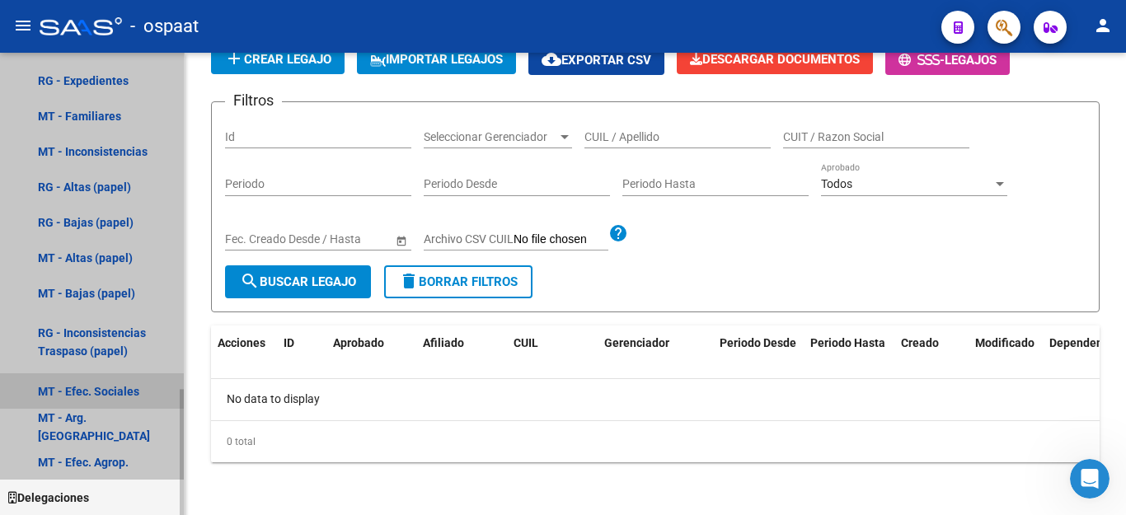
click at [101, 387] on link "MT - Efec. Sociales" at bounding box center [92, 390] width 184 height 35
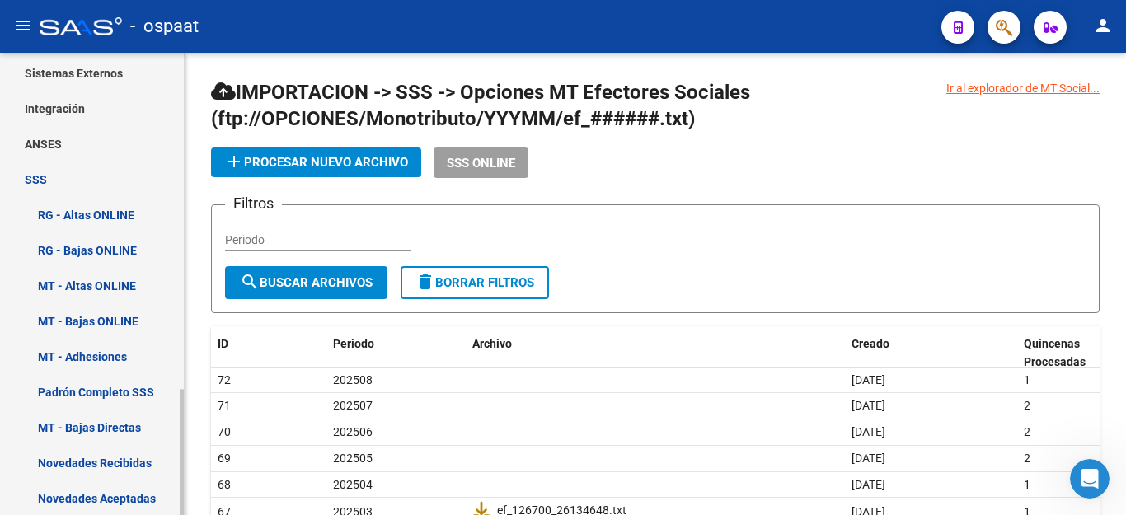
scroll to position [660, 0]
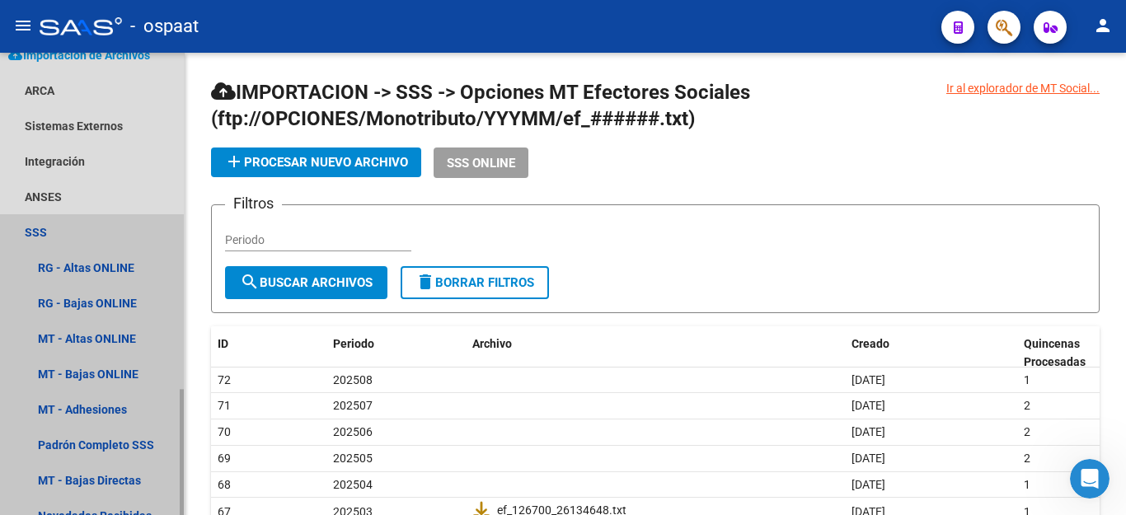
click at [47, 234] on link "SSS" at bounding box center [92, 231] width 184 height 35
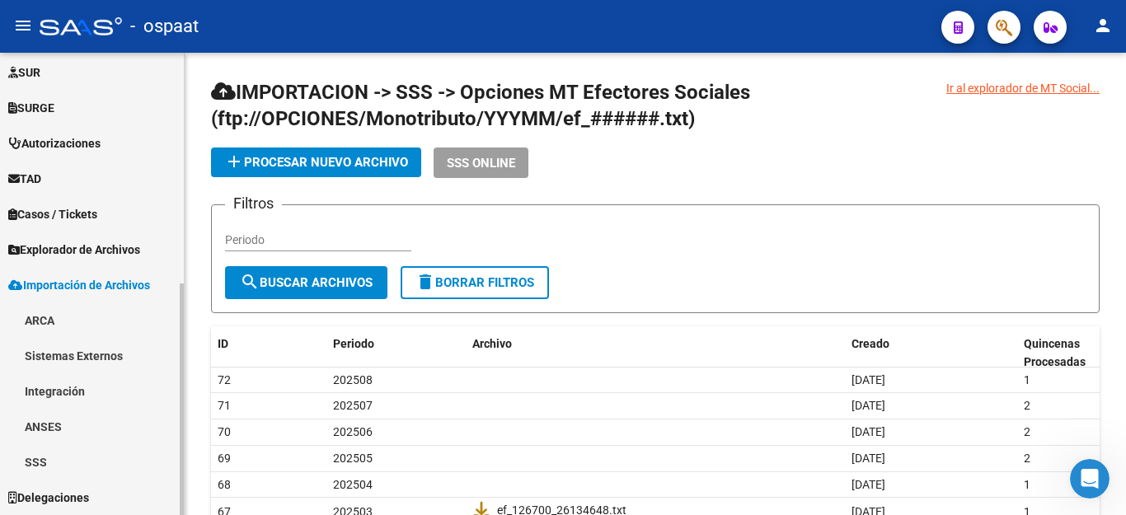
scroll to position [430, 0]
click at [114, 246] on span "Explorador de Archivos" at bounding box center [74, 250] width 132 height 18
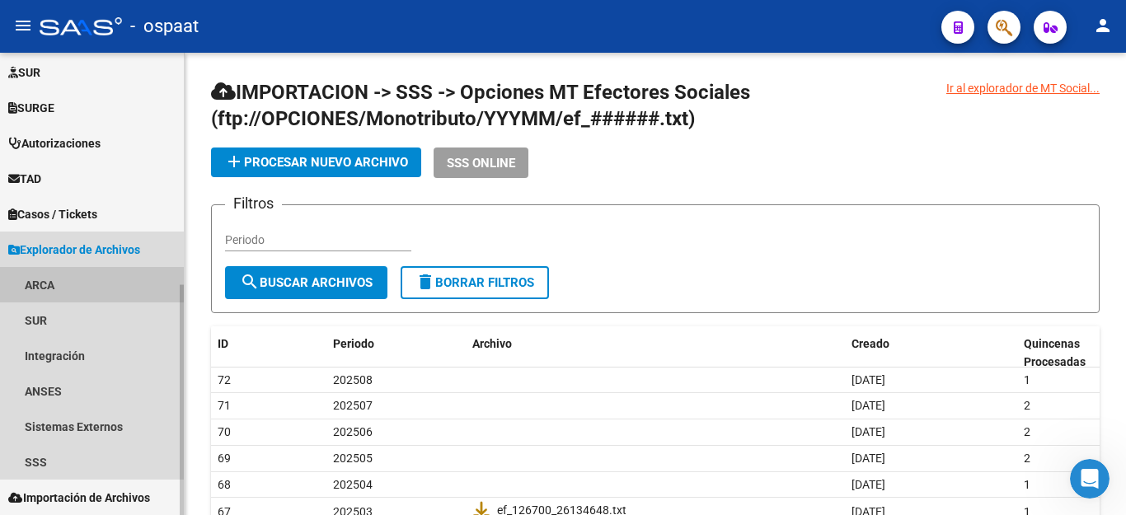
click at [59, 283] on link "ARCA" at bounding box center [92, 284] width 184 height 35
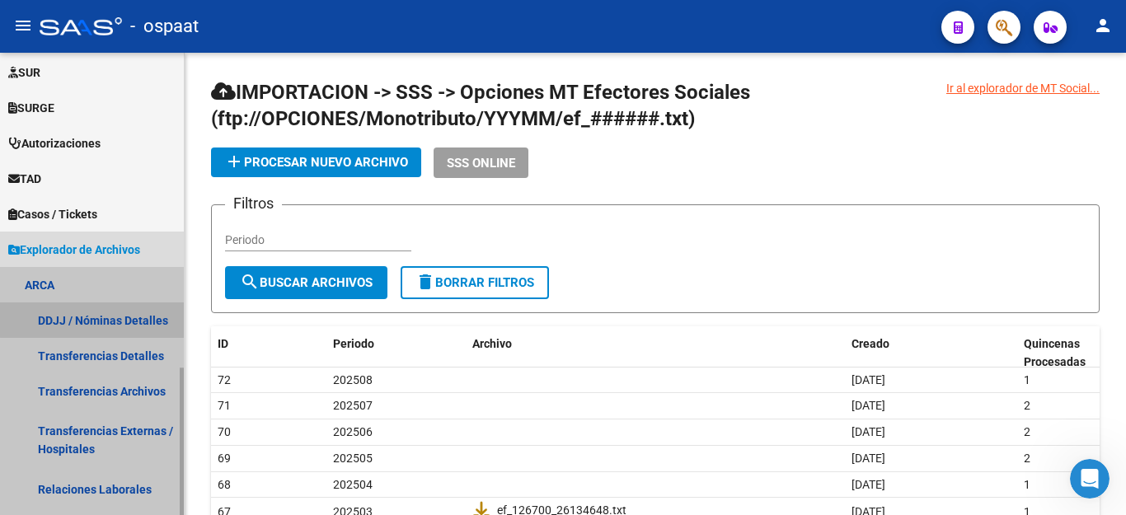
click at [113, 314] on link "DDJJ / Nóminas Detalles" at bounding box center [92, 320] width 184 height 35
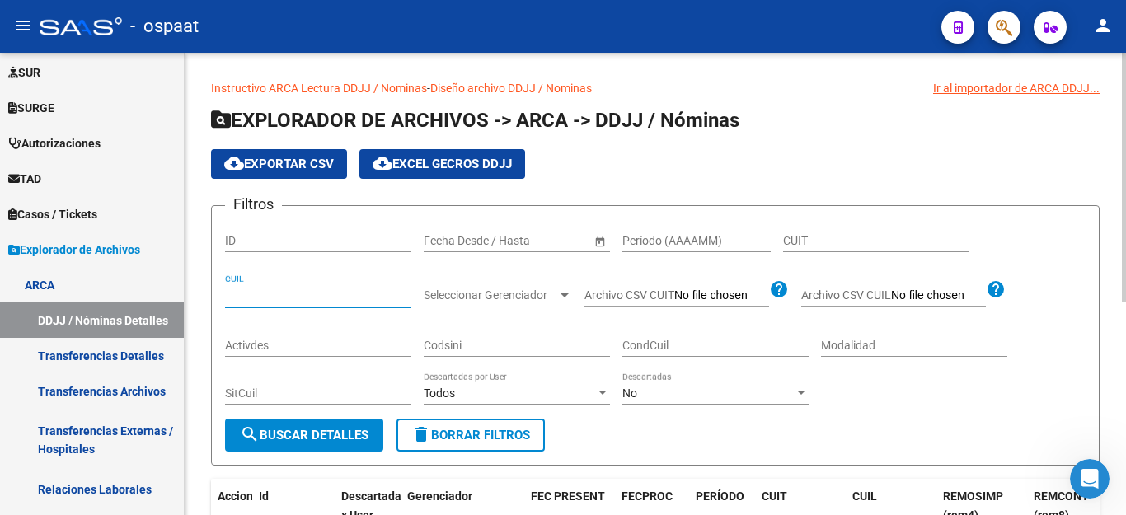
click at [227, 298] on input "CUIL" at bounding box center [318, 296] width 186 height 14
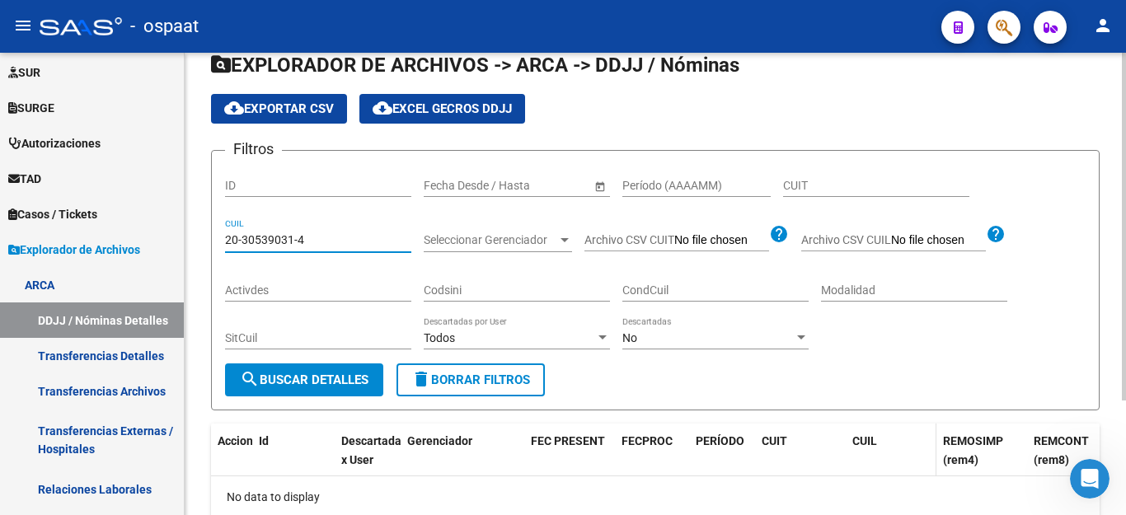
scroll to position [153, 0]
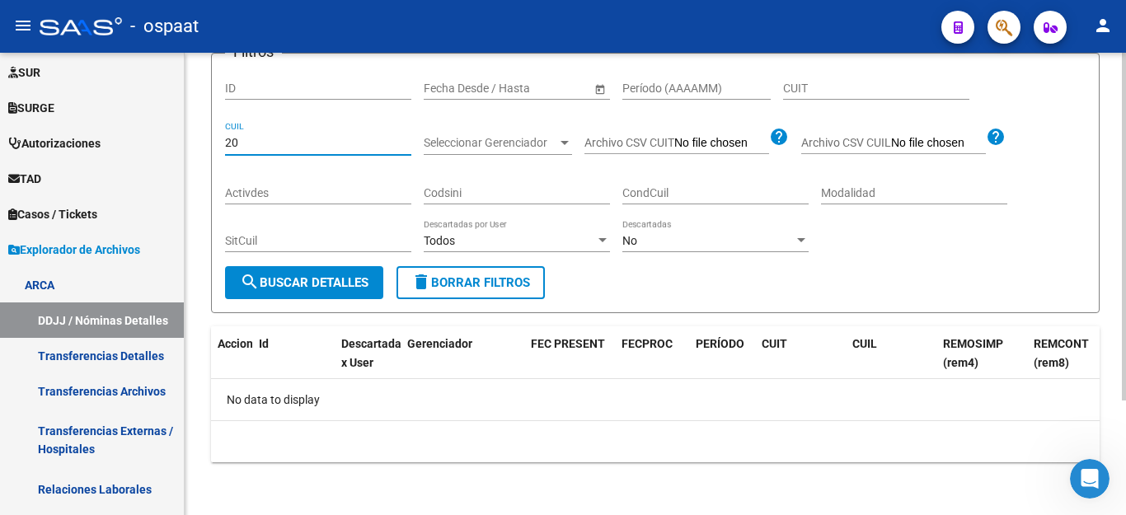
type input "2"
